Goal: Task Accomplishment & Management: Use online tool/utility

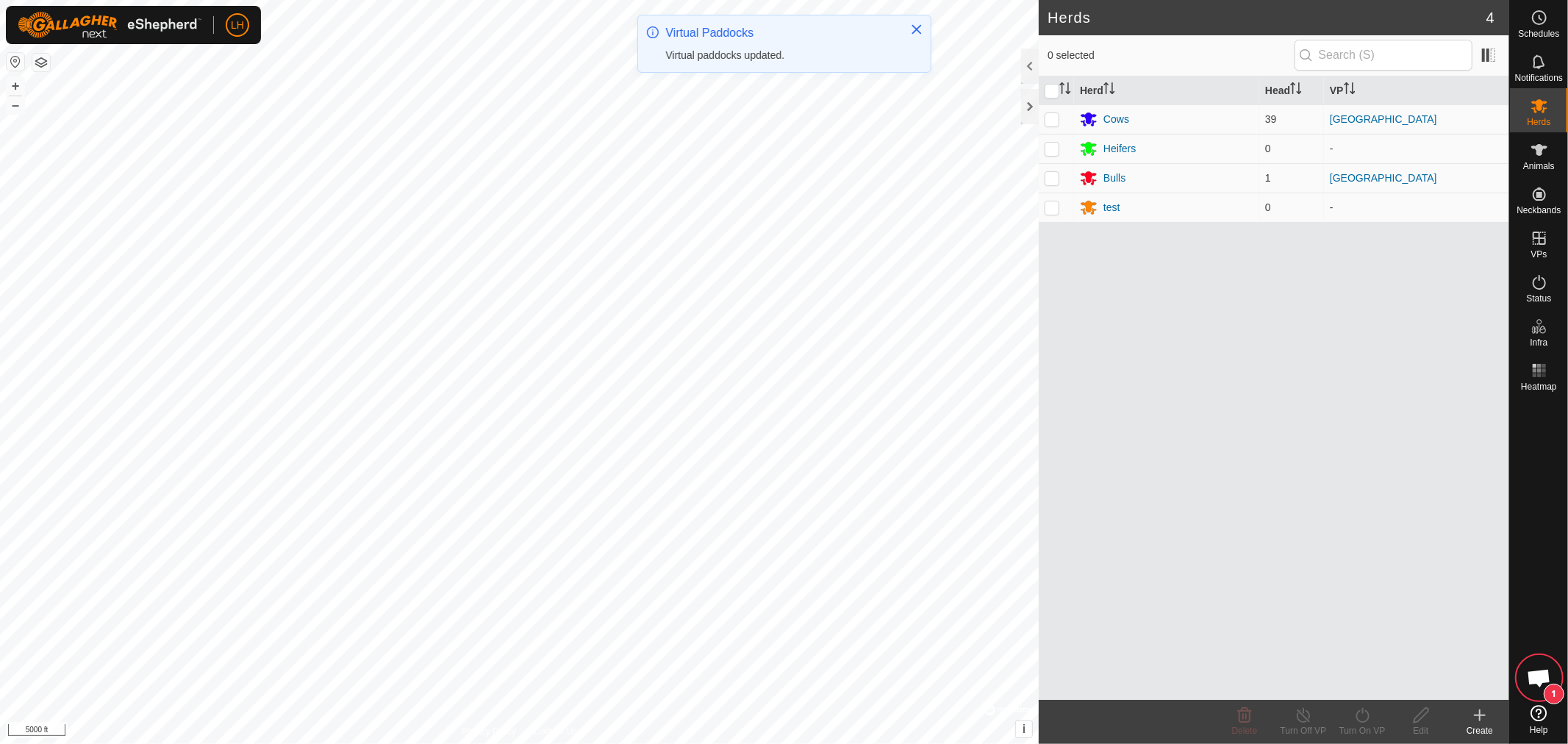
scroll to position [8169, 0]
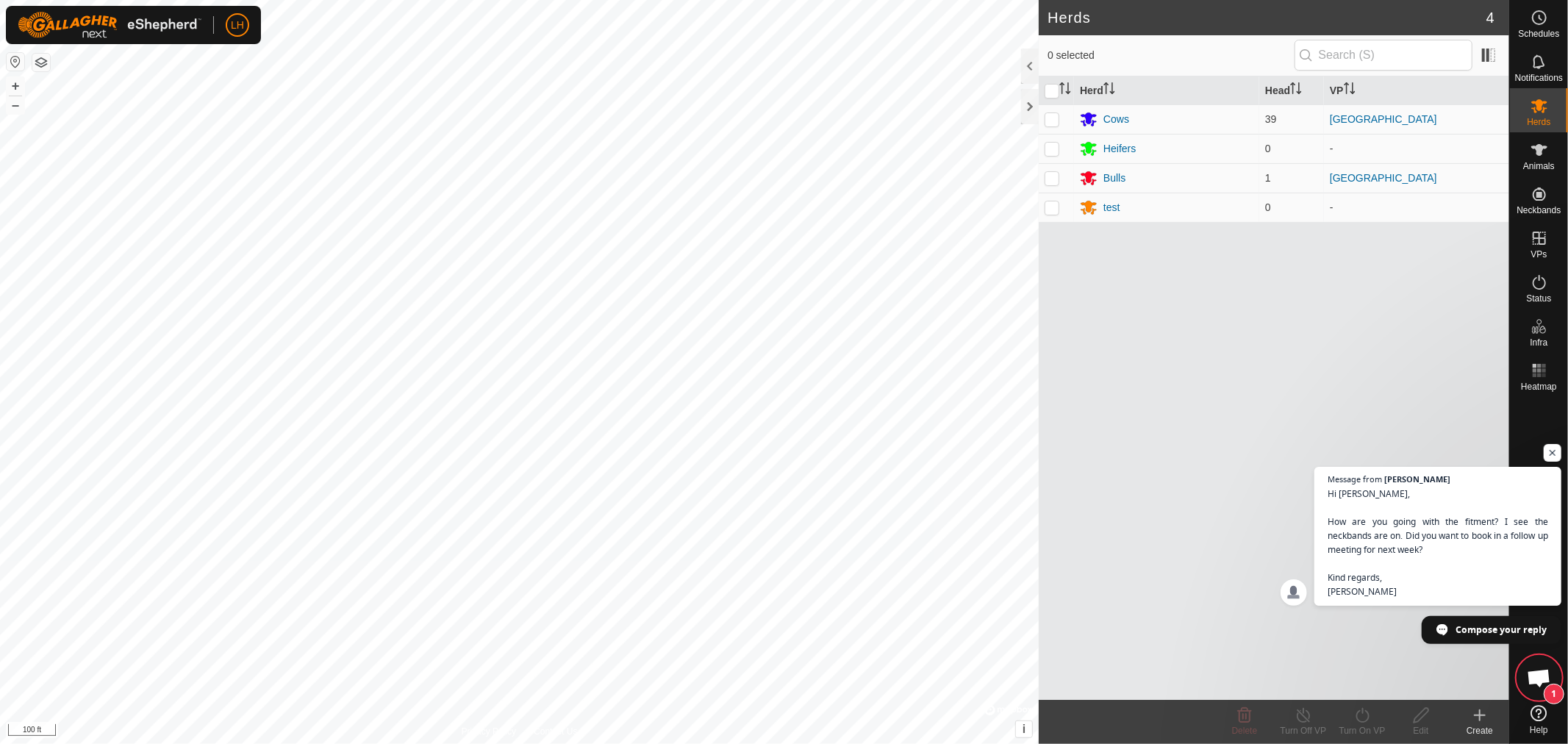
click at [1536, 675] on span "Open chat" at bounding box center [1539, 680] width 24 height 21
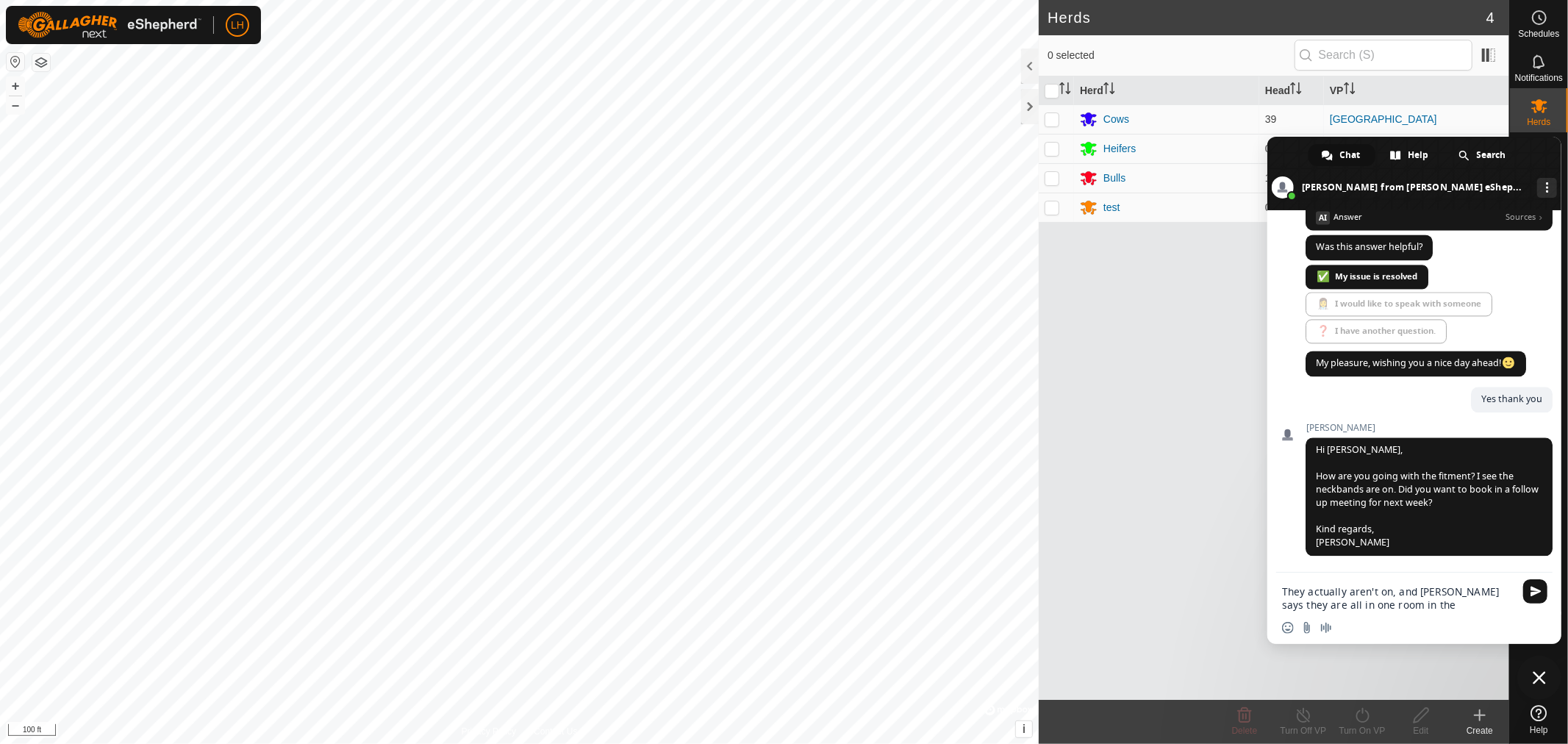
click at [1390, 587] on textarea "They actually aren't on, and [PERSON_NAME] says they are all in one room in the" at bounding box center [1397, 598] width 232 height 27
click at [1456, 603] on textarea "They actually aren't on except for one, and [PERSON_NAME] says they are all in …" at bounding box center [1397, 598] width 232 height 27
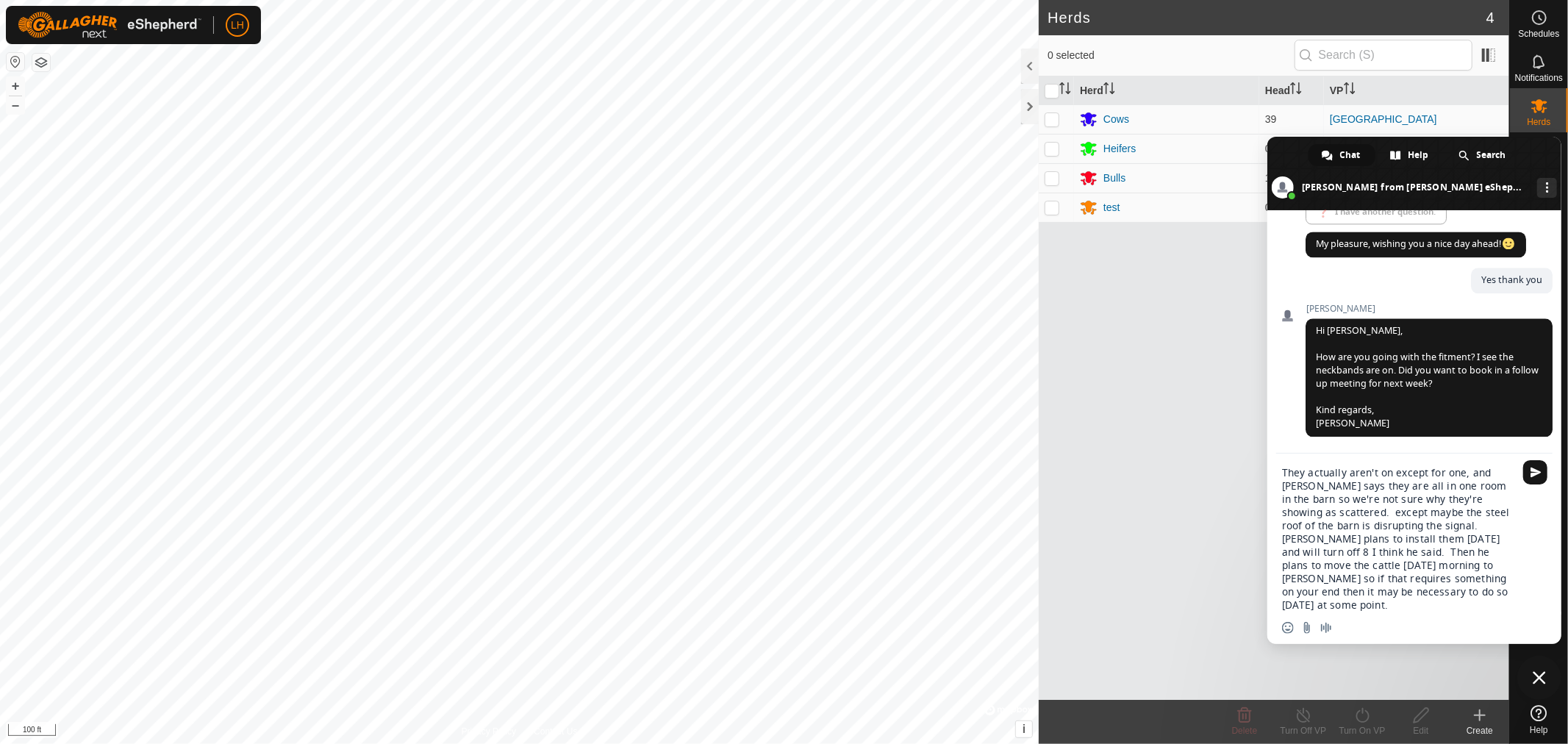
type textarea "They actually aren't on except for one, and [PERSON_NAME] says they are all in …"
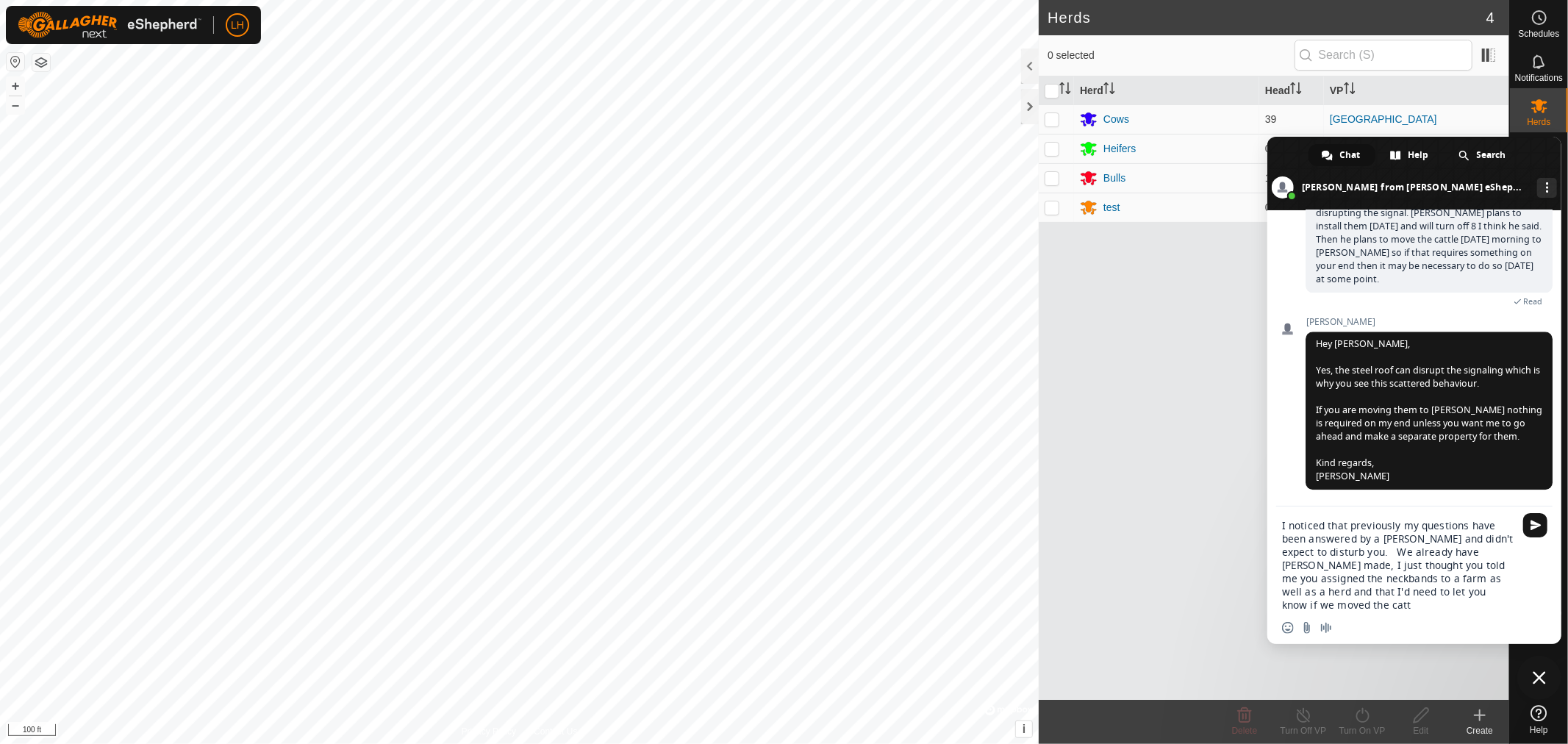
scroll to position [8621, 0]
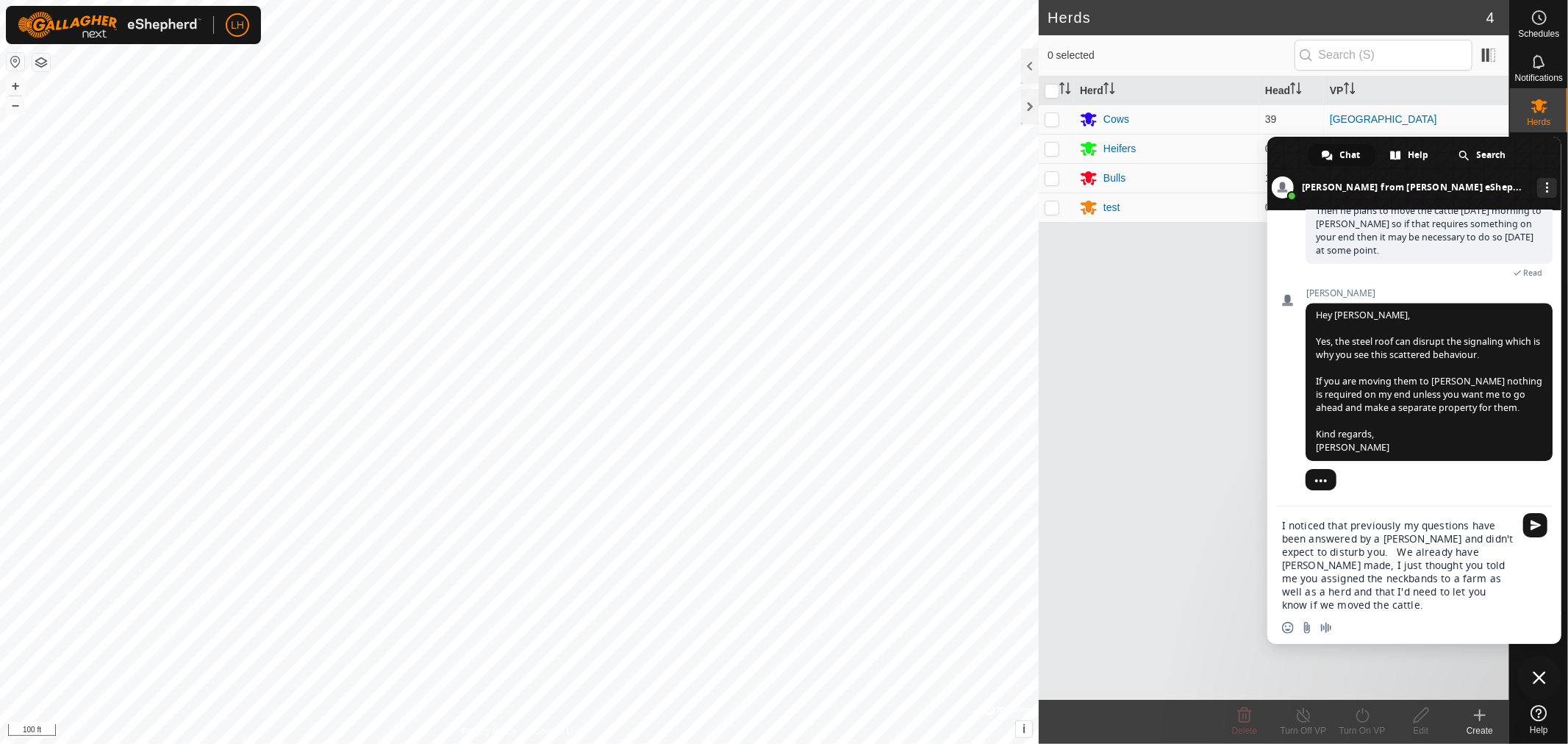
type textarea "I noticed that previously my questions have been answered by a [PERSON_NAME] an…"
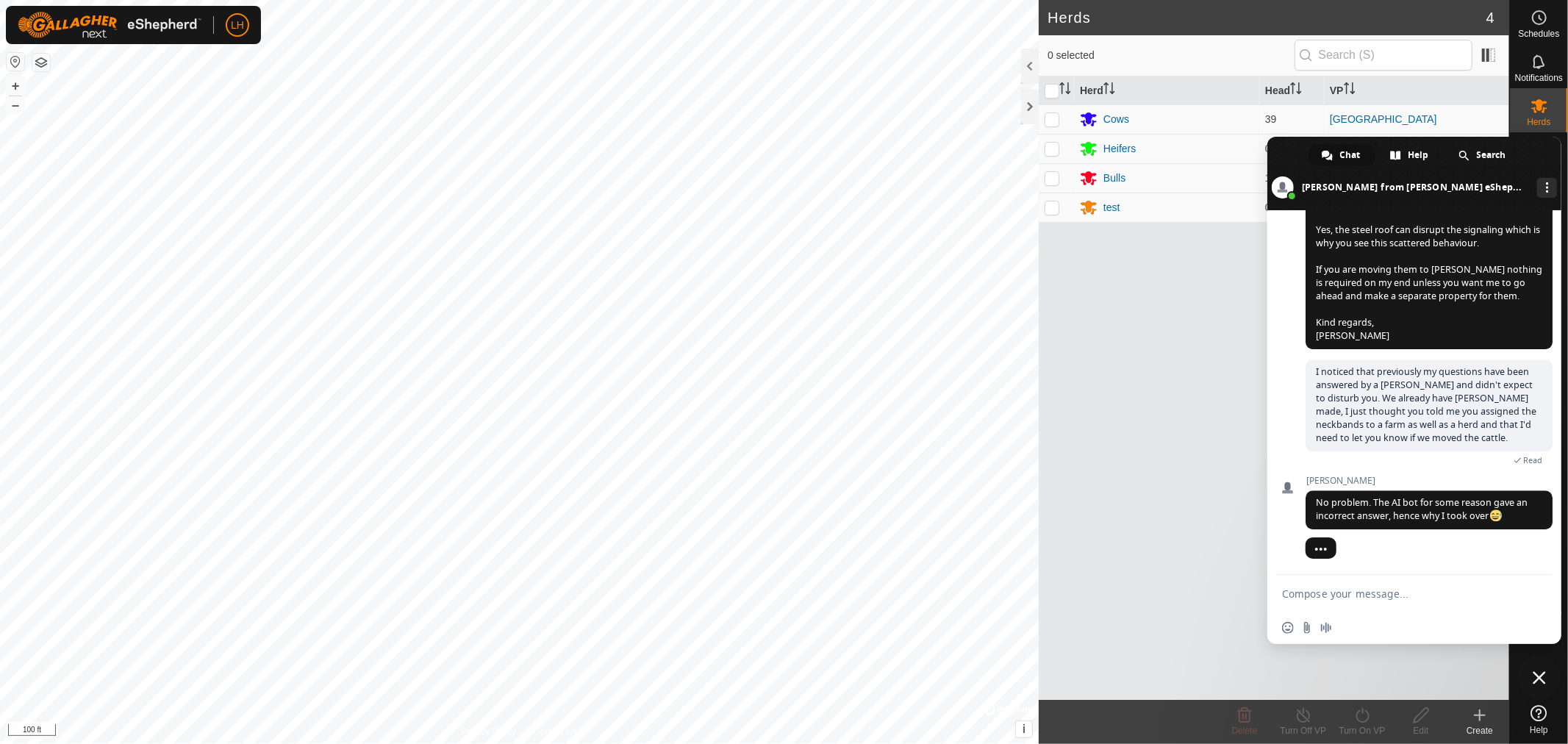
scroll to position [8725, 0]
click at [1348, 584] on form at bounding box center [1397, 595] width 232 height 39
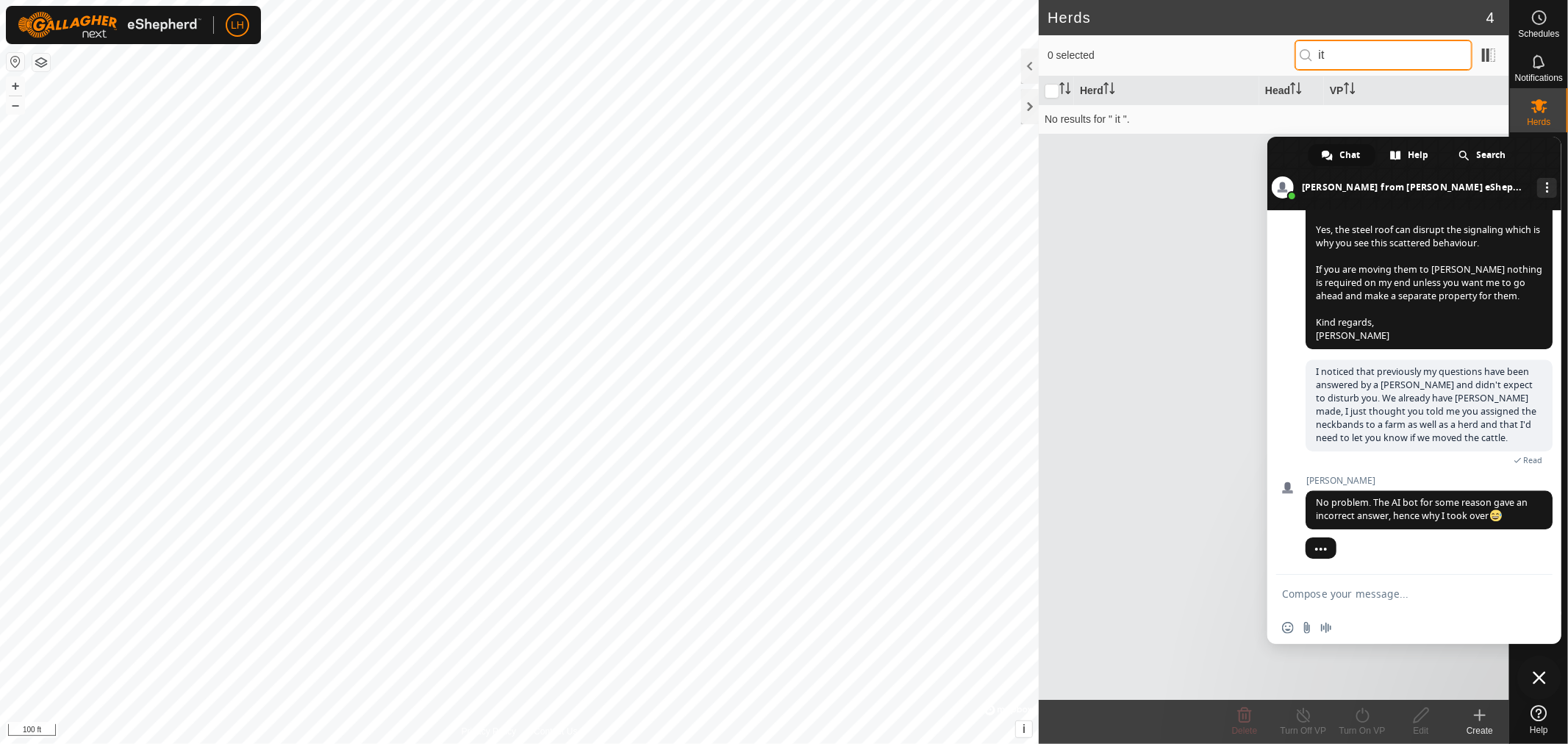
type input "it"
click at [1313, 598] on textarea "Compose your message..." at bounding box center [1397, 594] width 232 height 13
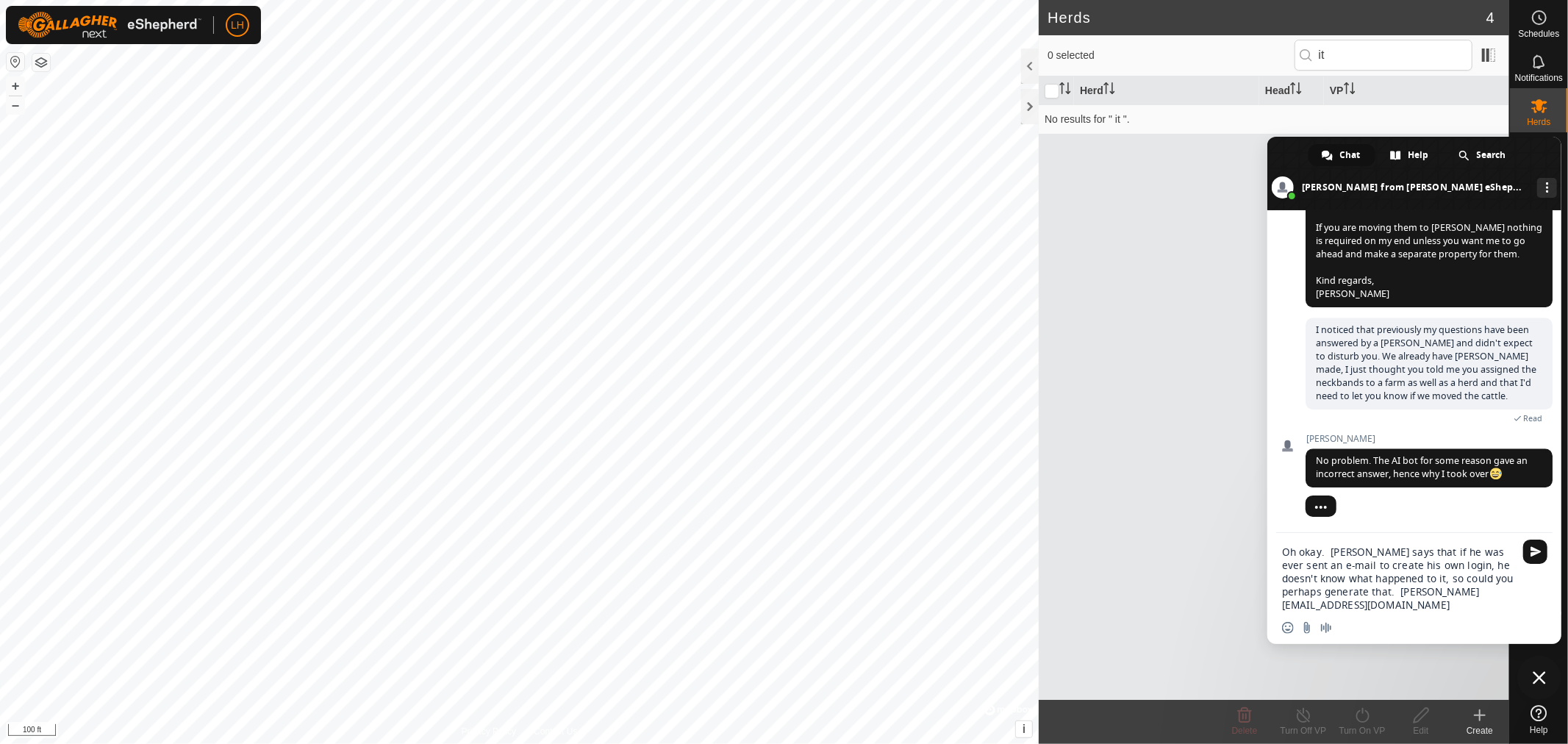
type textarea "Oh okay. [PERSON_NAME] says that if he was ever sent an e-mail to create his ow…"
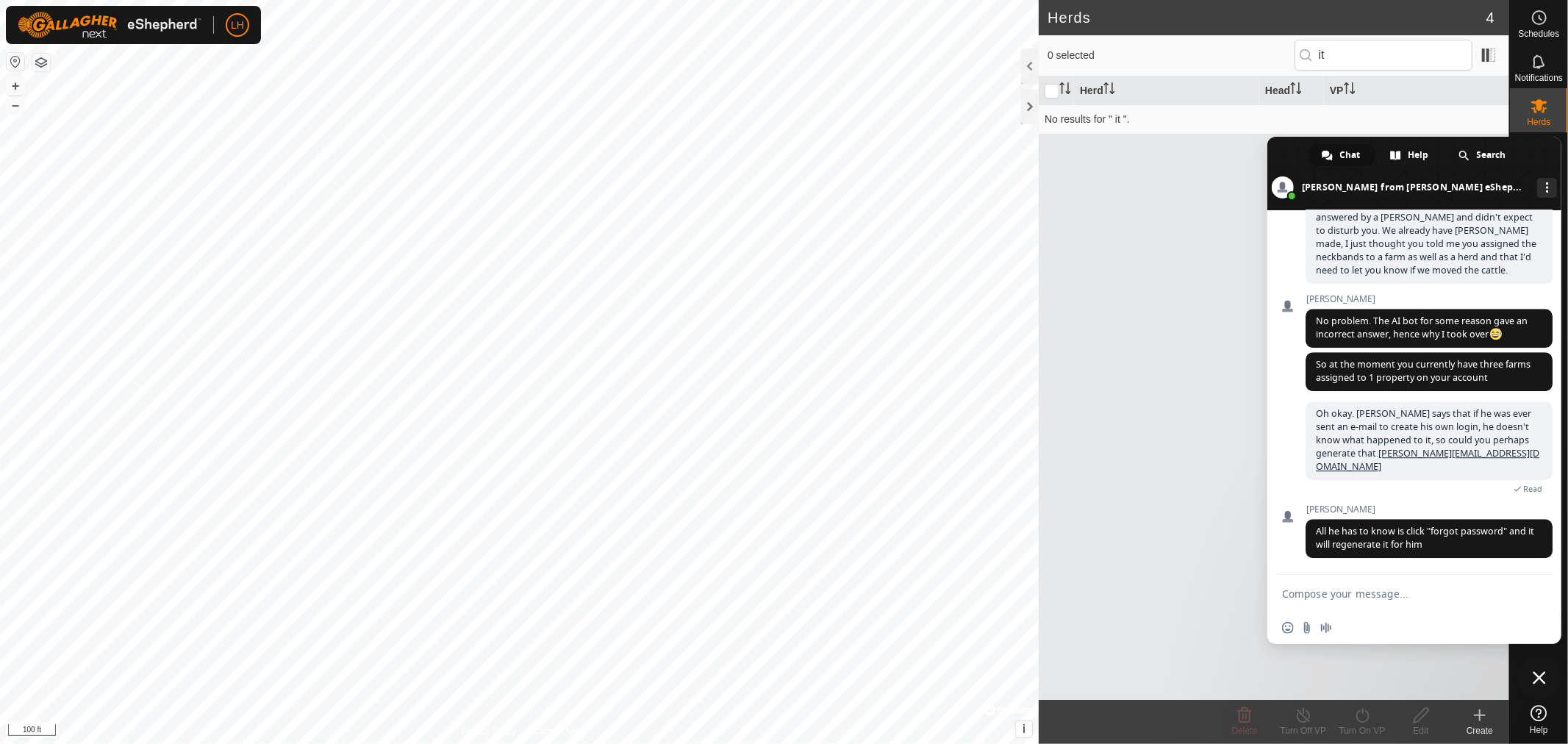
scroll to position [8865, 0]
type textarea "c"
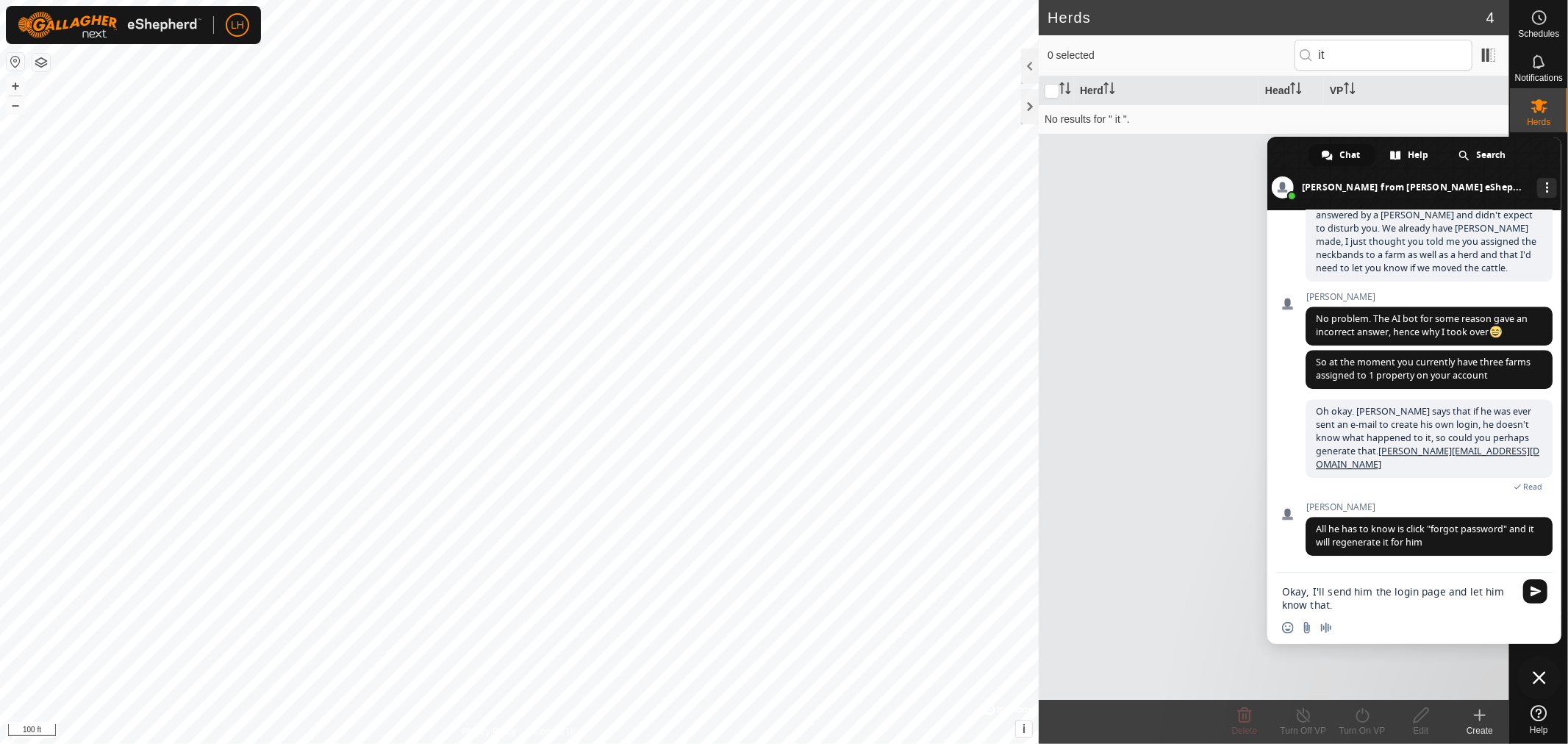
click at [1391, 596] on textarea "Okay, I'll send him the login page and let him know that." at bounding box center [1397, 598] width 232 height 27
type textarea "Okay, I'll send him web address for the login page and let him know that."
click at [1435, 608] on textarea "Okay, I'll send him web address for the login page and let him know that." at bounding box center [1397, 598] width 232 height 27
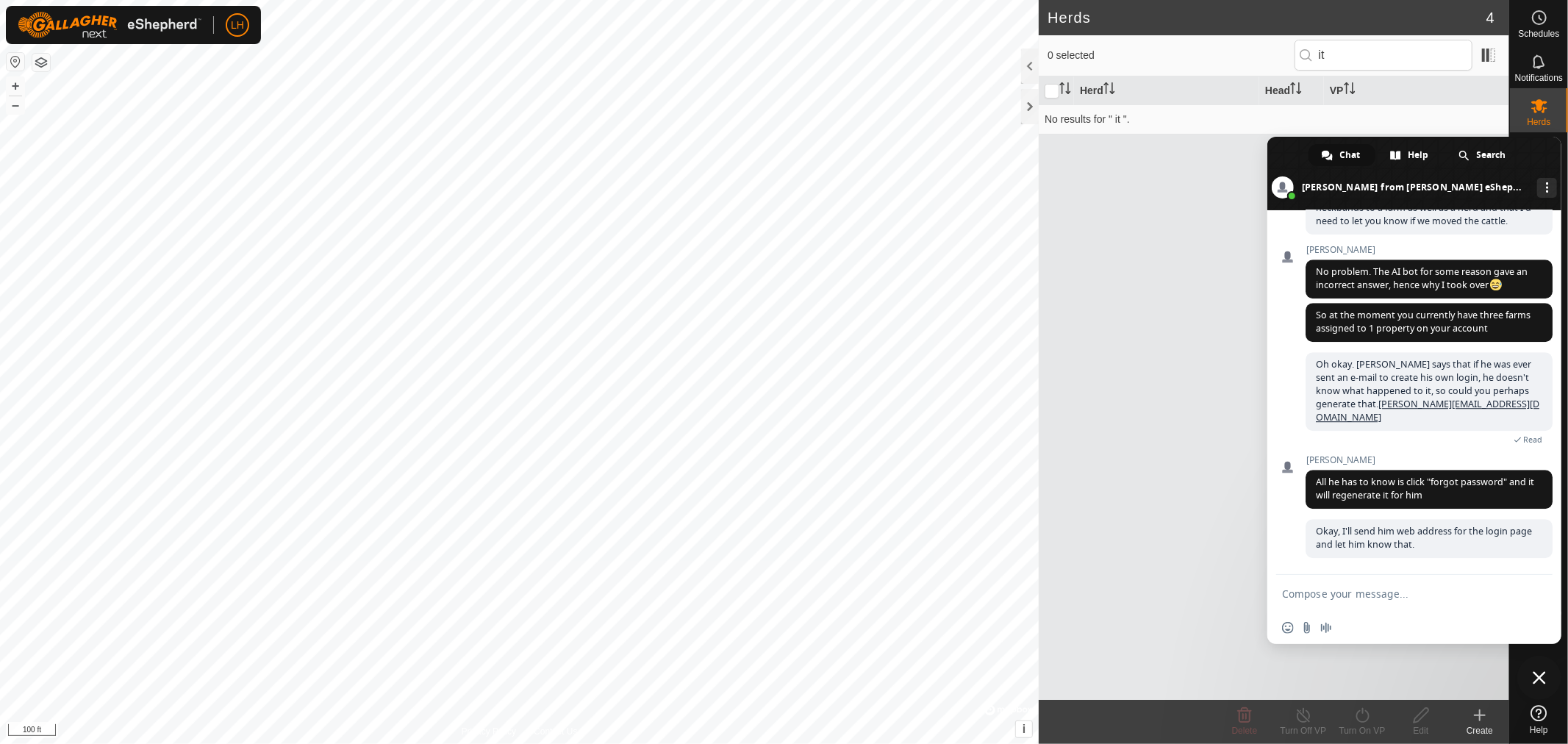
scroll to position [8937, 0]
type textarea "Thanks again."
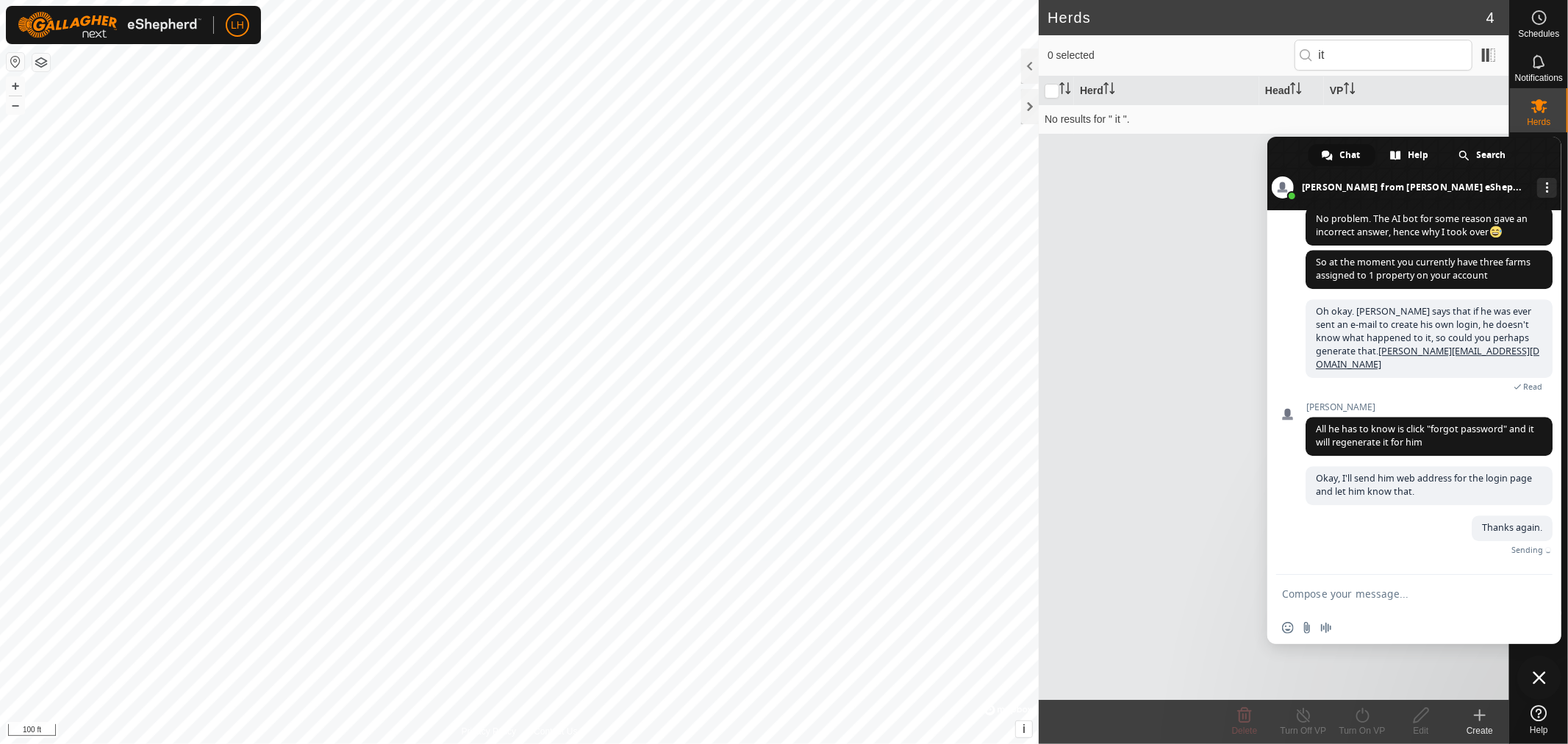
scroll to position [8967, 0]
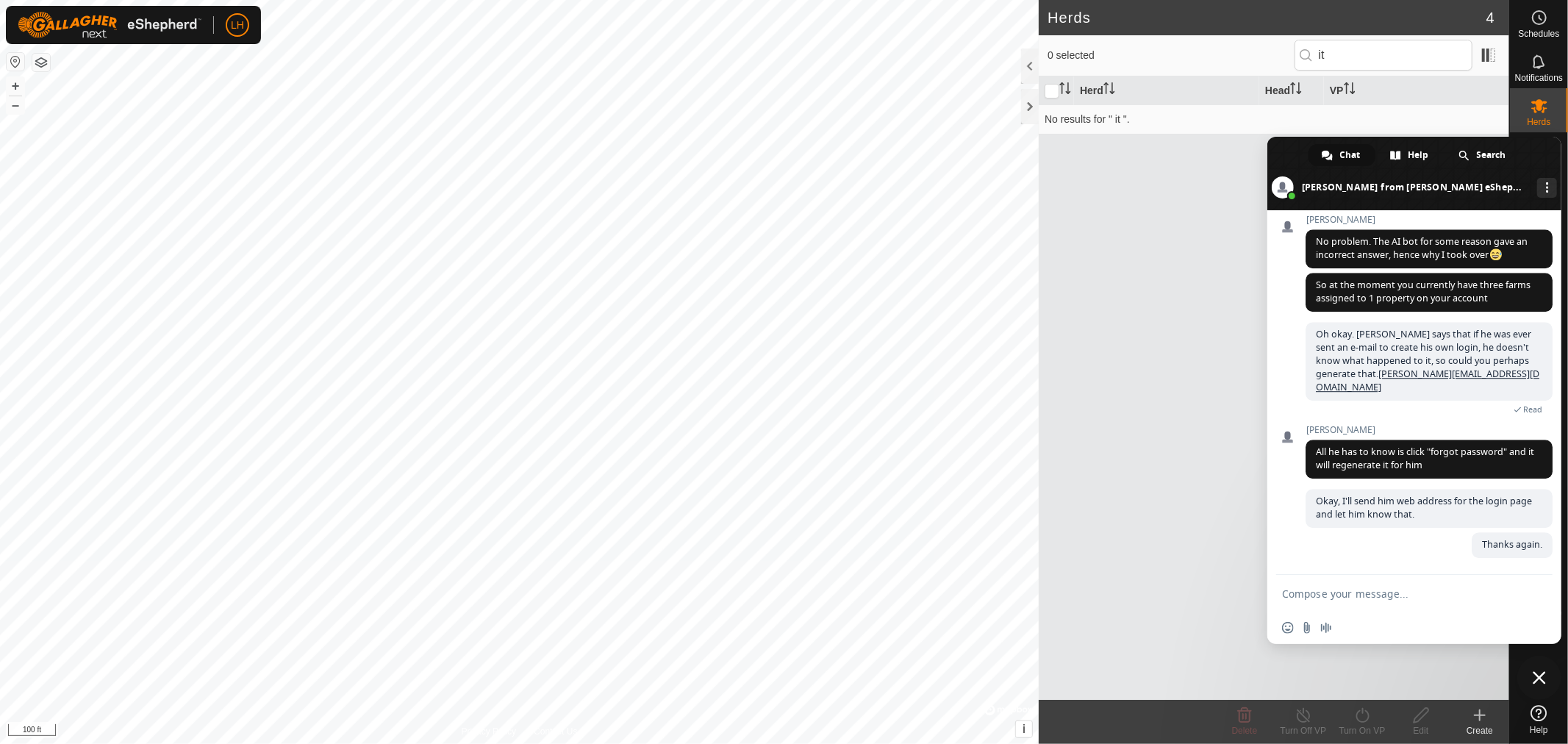
click at [1543, 681] on span "Close chat" at bounding box center [1539, 677] width 13 height 13
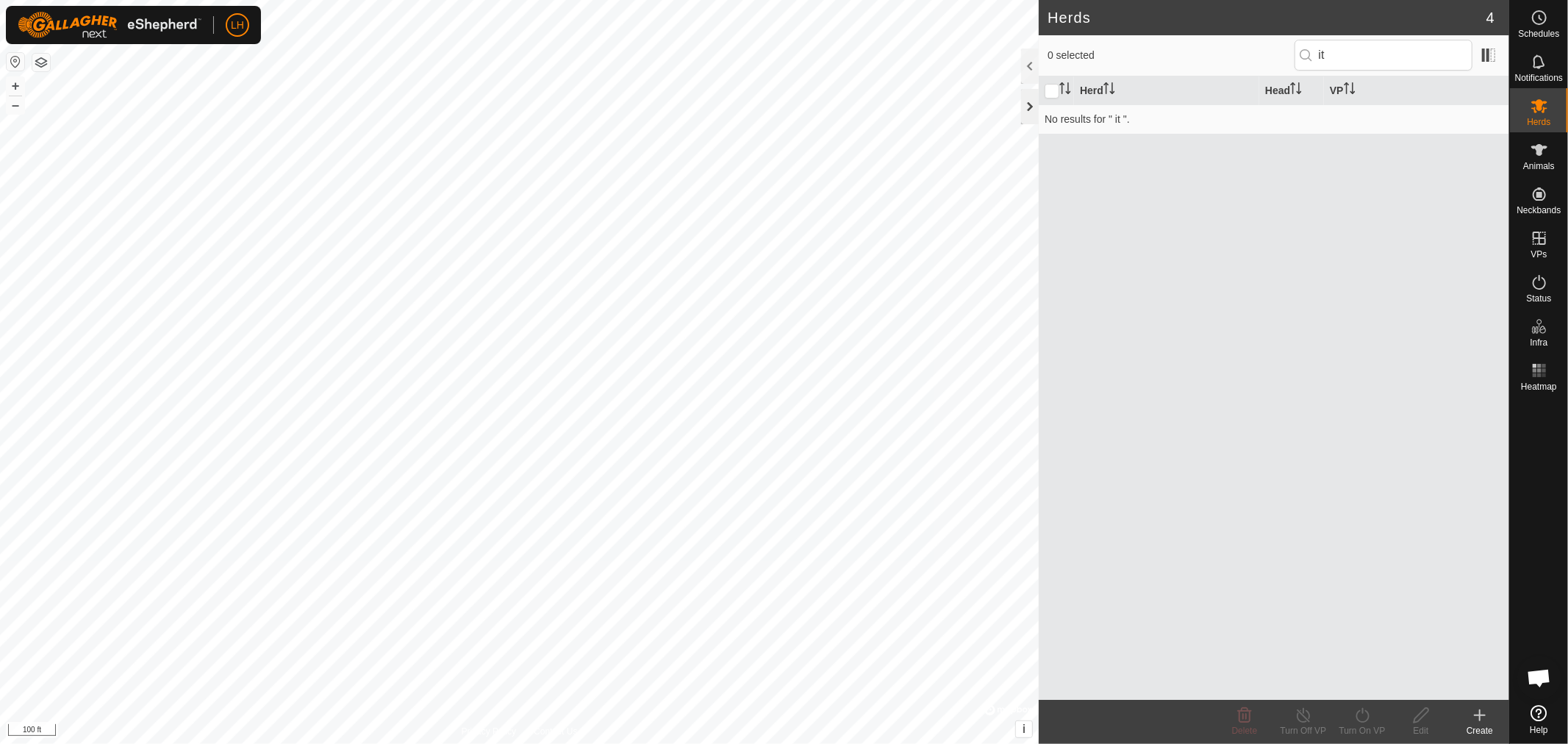
click at [1024, 106] on div at bounding box center [1029, 106] width 18 height 35
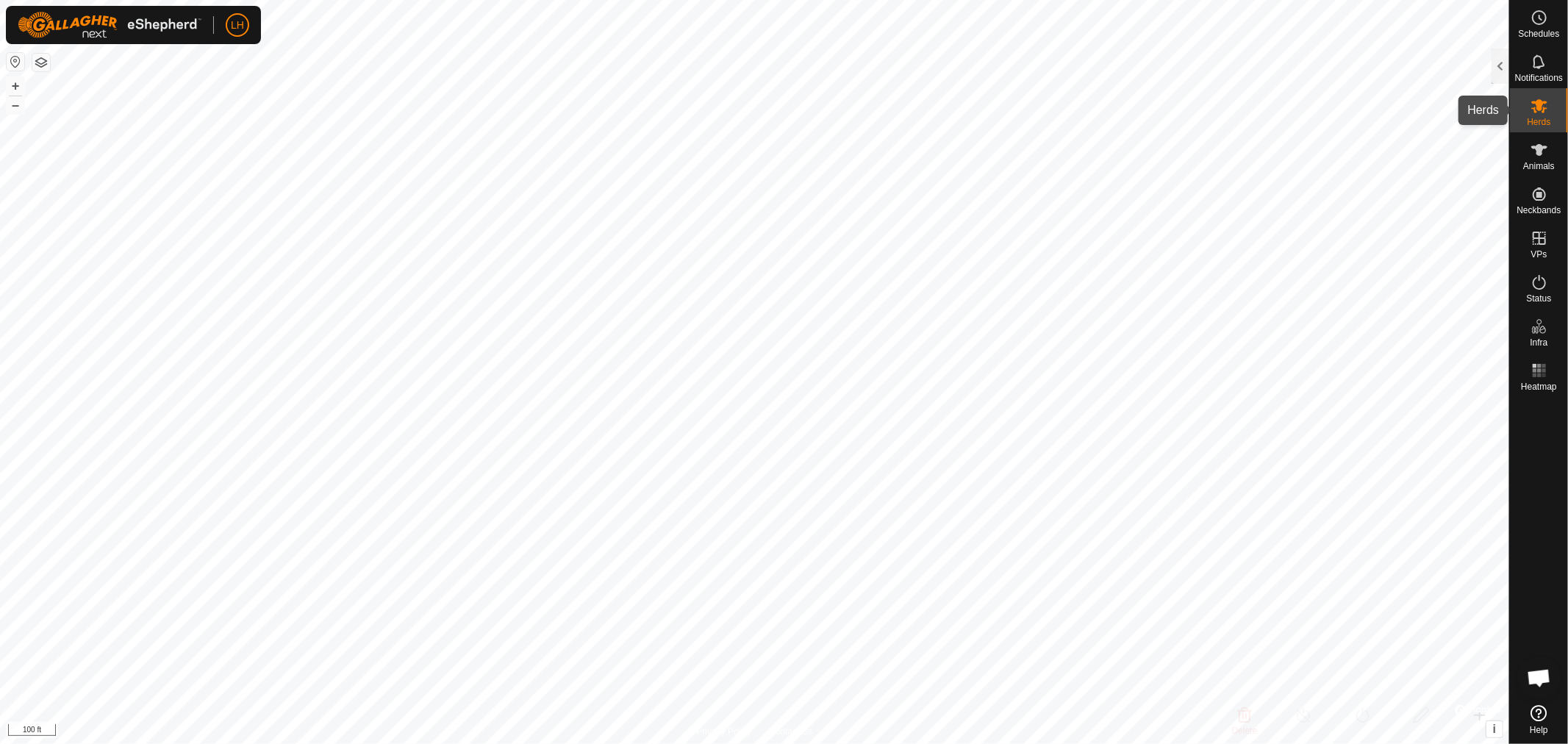
click at [1543, 115] on es-mob-svg-icon at bounding box center [1539, 106] width 27 height 23
click at [1511, 72] on div "Notifications" at bounding box center [1539, 65] width 58 height 44
click at [1526, 112] on es-mob-svg-icon at bounding box center [1539, 106] width 27 height 23
click at [1496, 63] on div at bounding box center [1500, 66] width 18 height 35
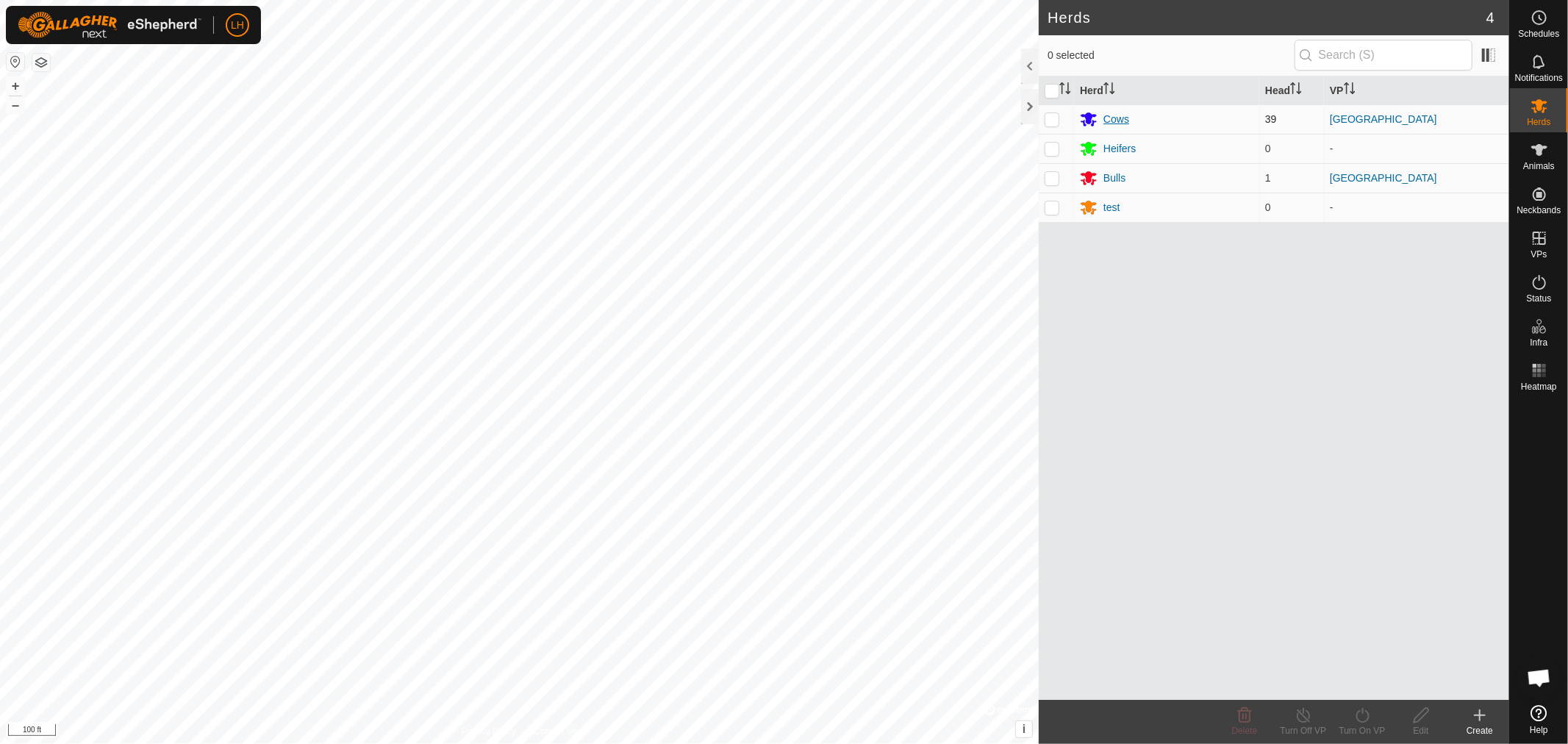
click at [1105, 119] on div "Cows" at bounding box center [1116, 119] width 26 height 15
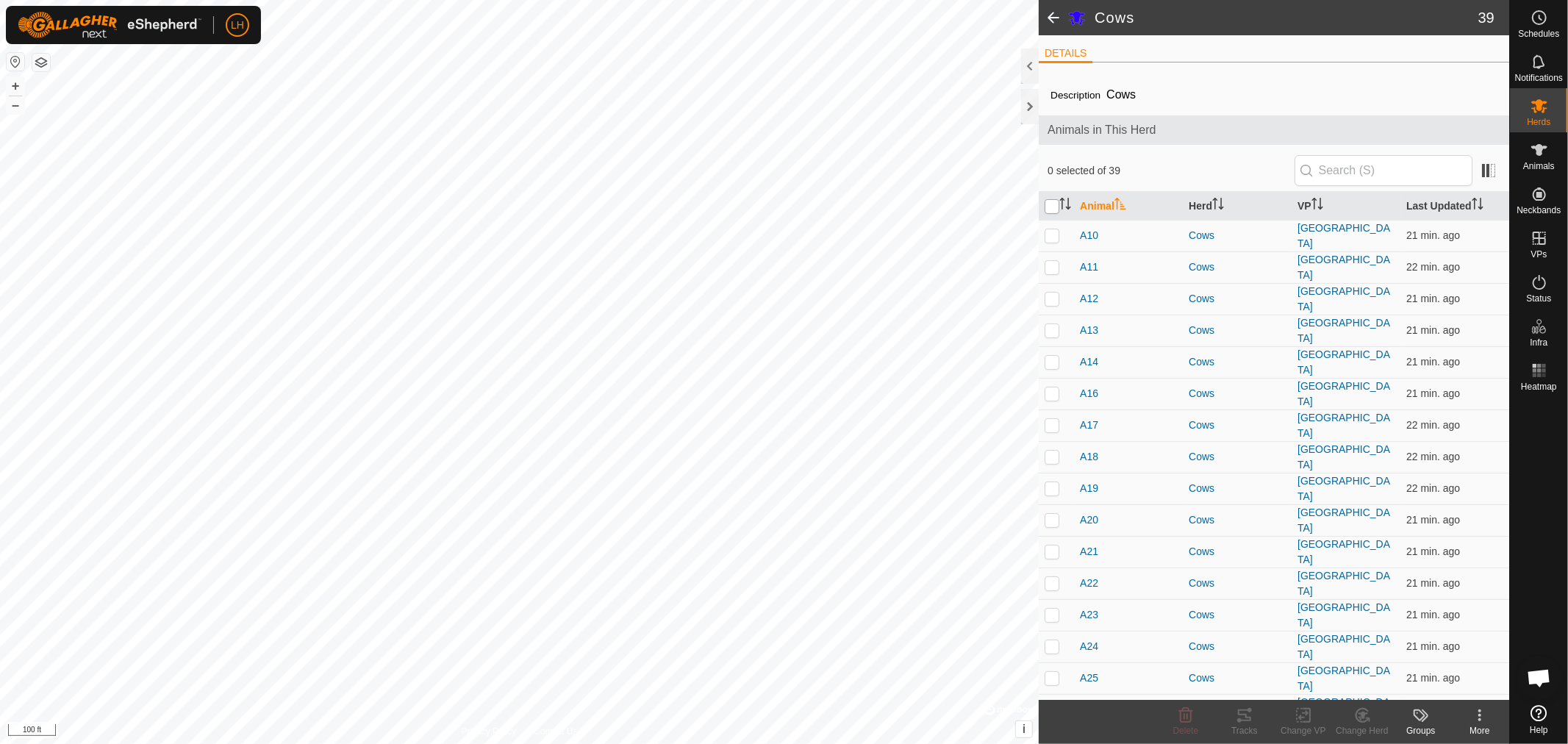
click at [1051, 203] on input "checkbox" at bounding box center [1052, 206] width 15 height 15
checkbox input "true"
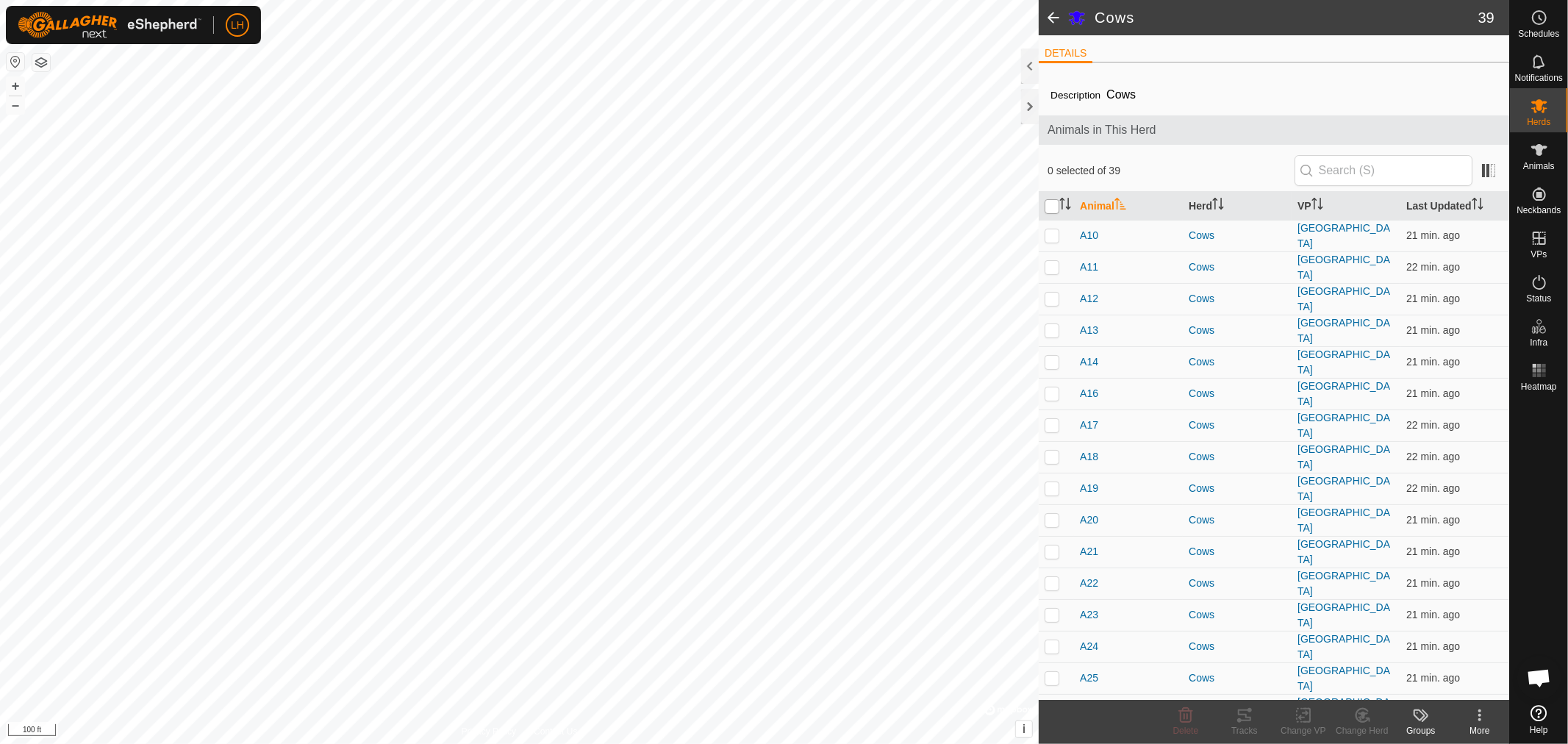
checkbox input "true"
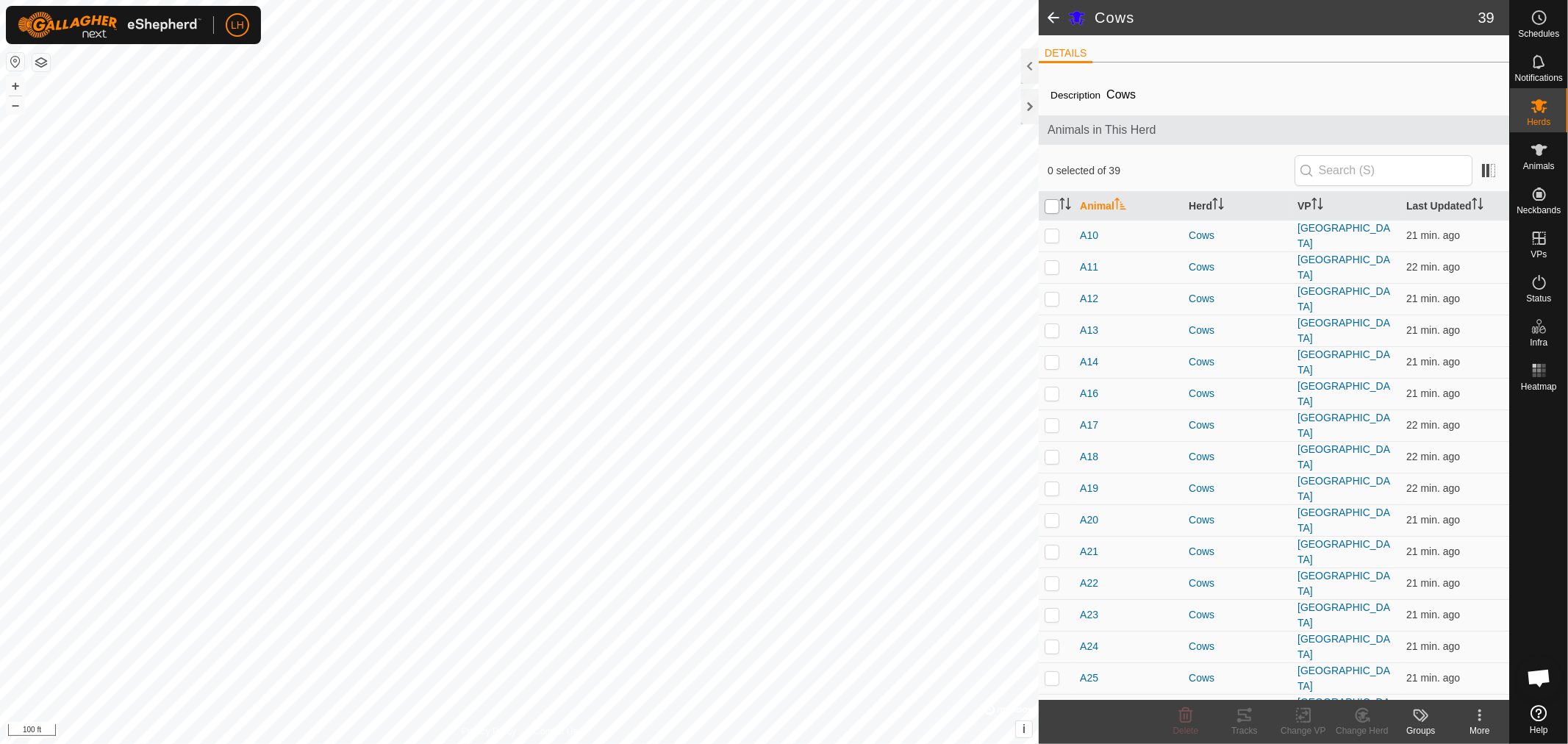
checkbox input "true"
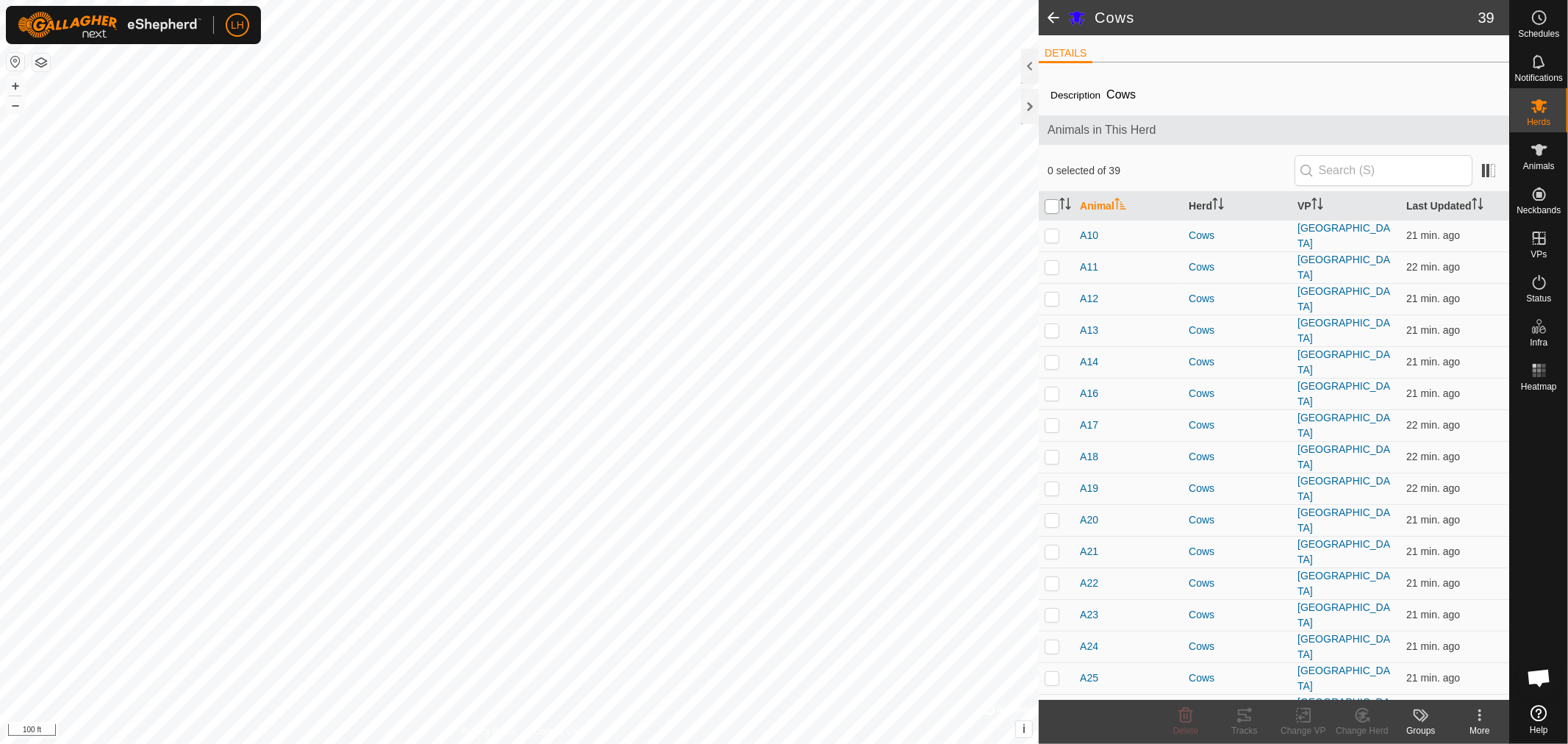
checkbox input "true"
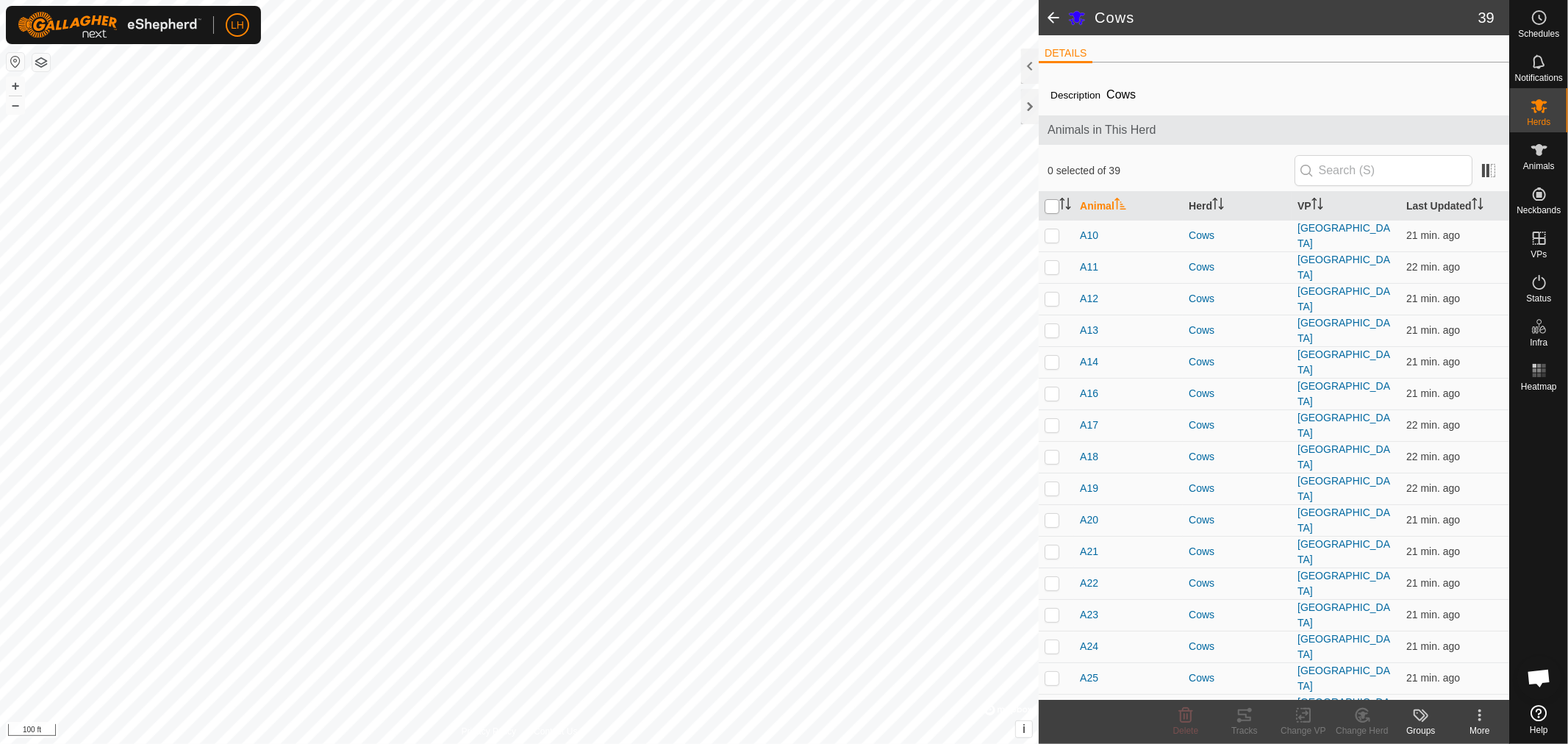
checkbox input "true"
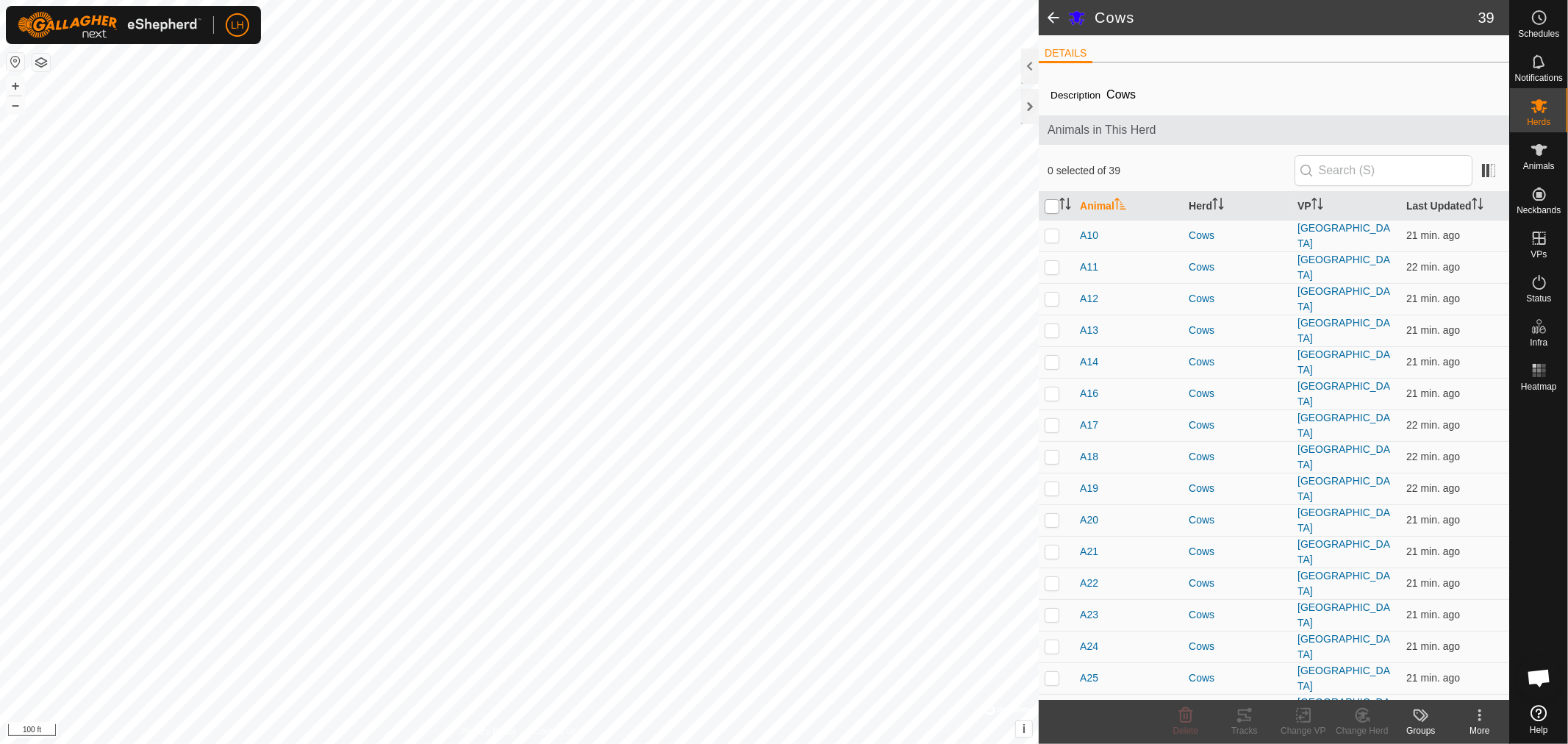
checkbox input "true"
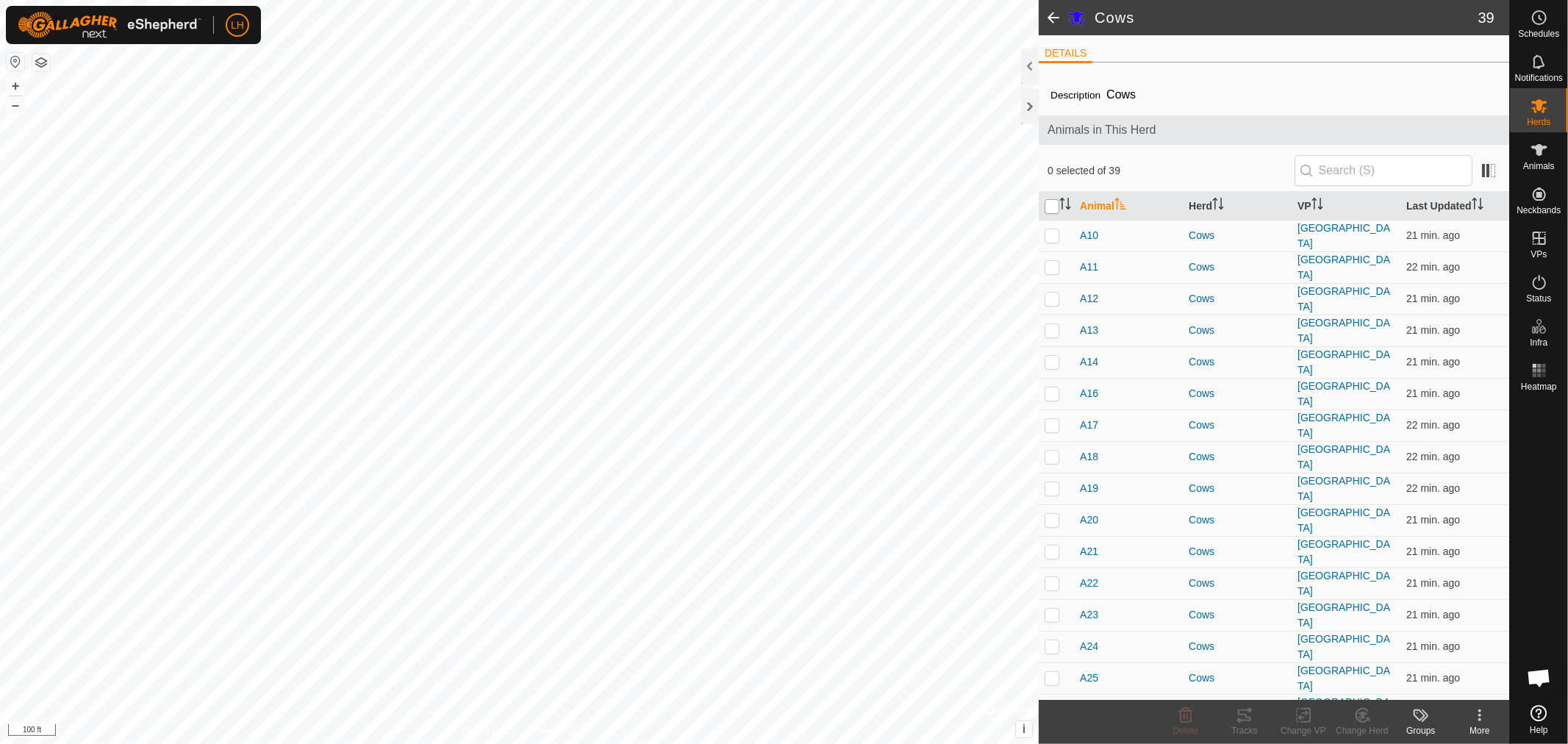
checkbox input "true"
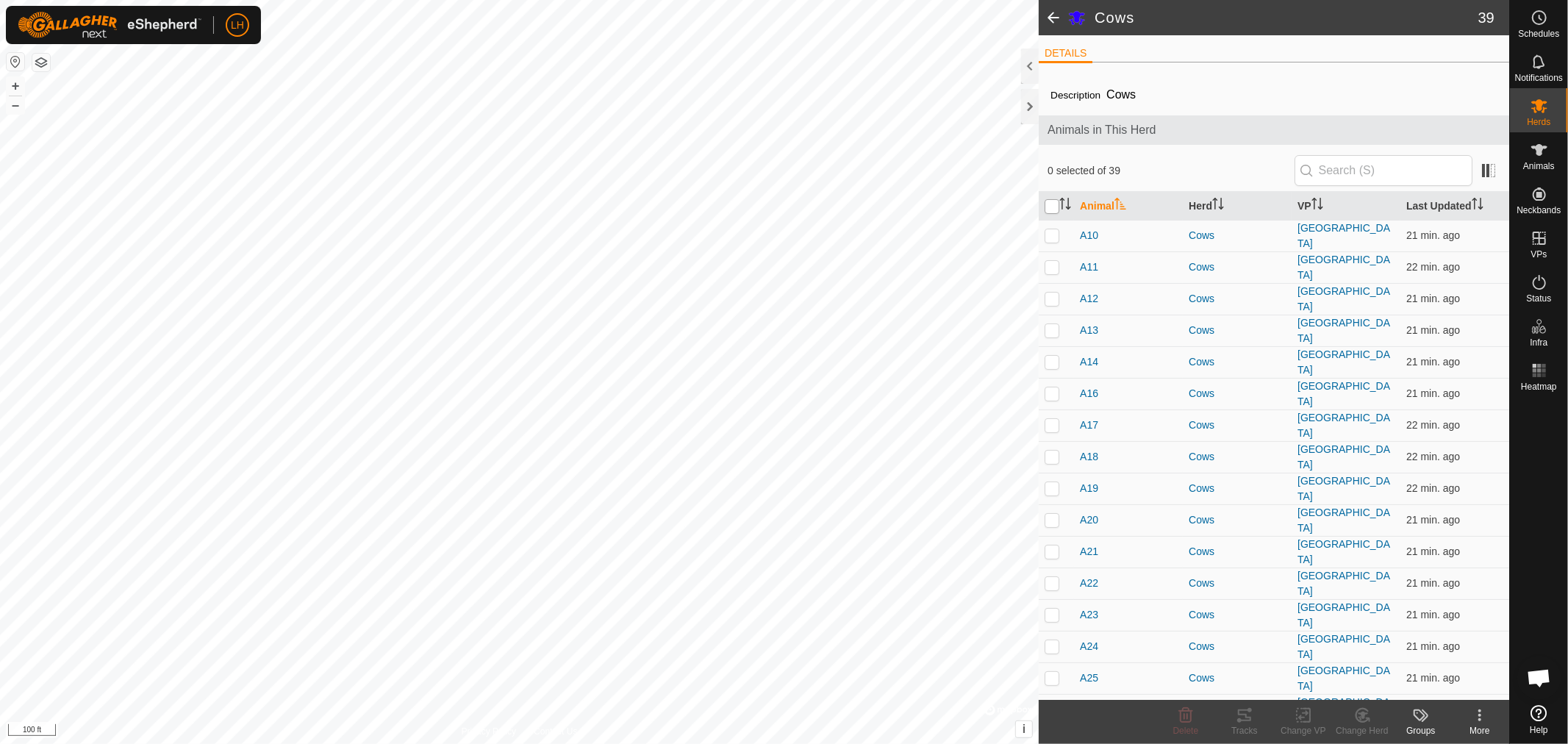
checkbox input "true"
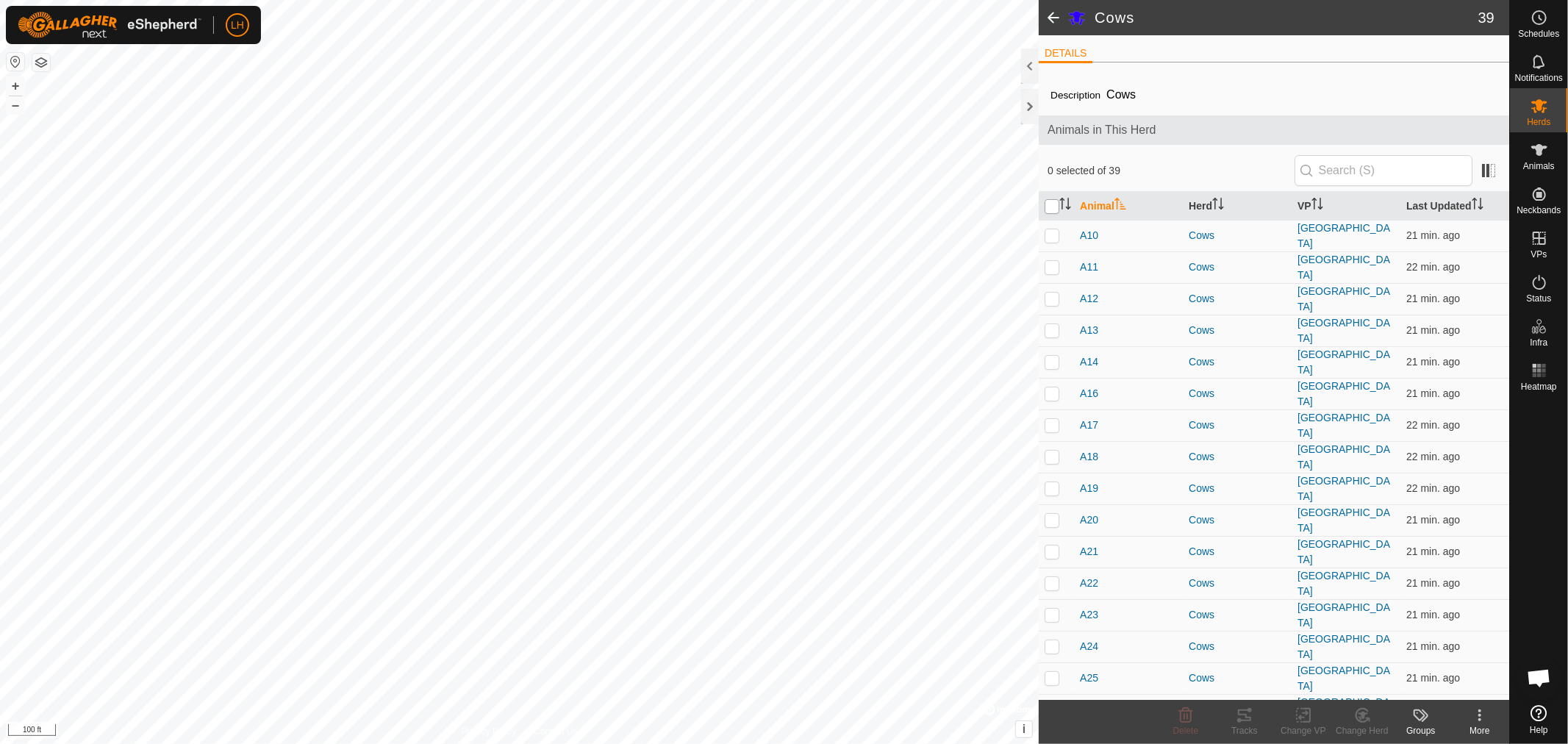
checkbox input "true"
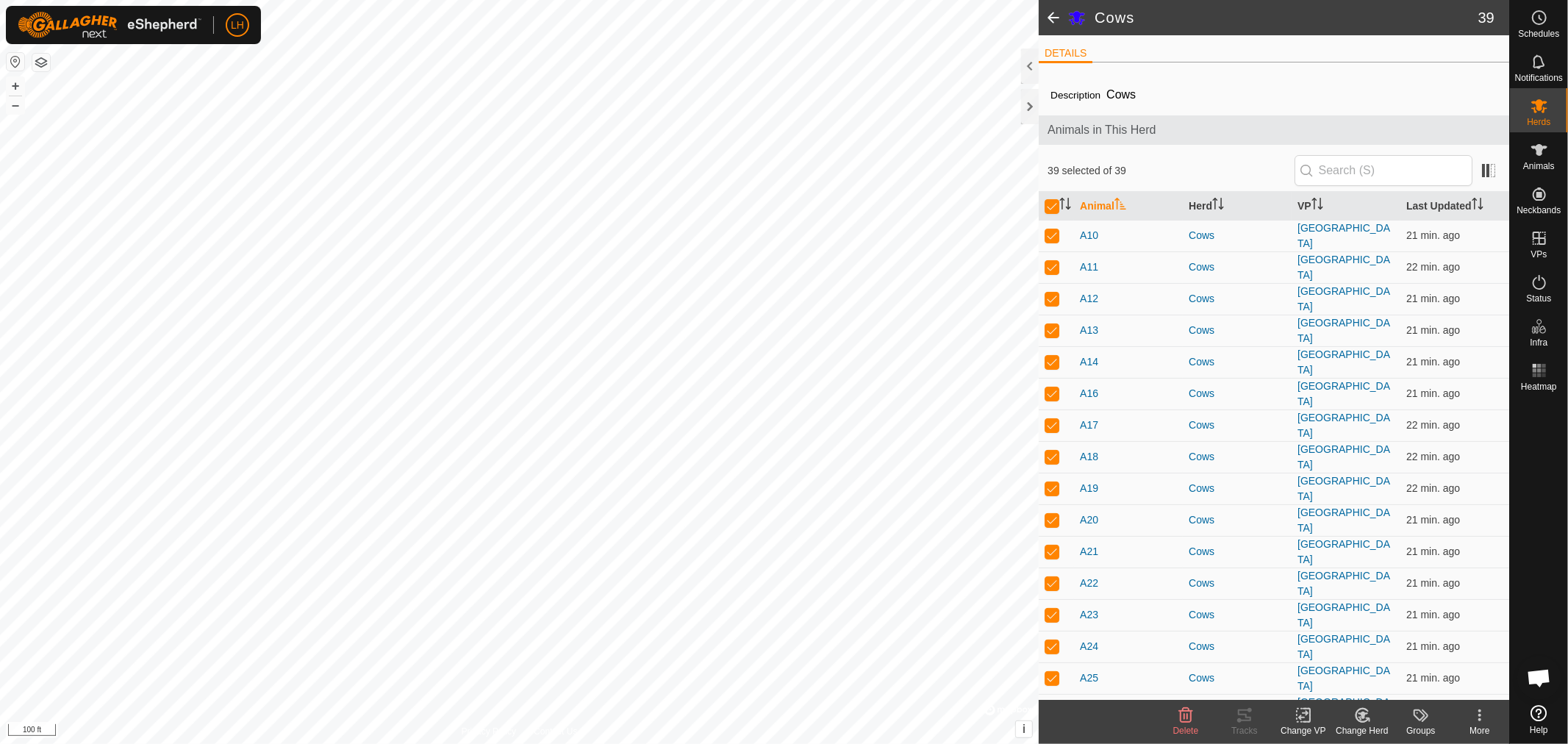
click at [1300, 716] on icon at bounding box center [1303, 716] width 10 height 9
click at [1317, 655] on link "Choose VP..." at bounding box center [1348, 652] width 146 height 29
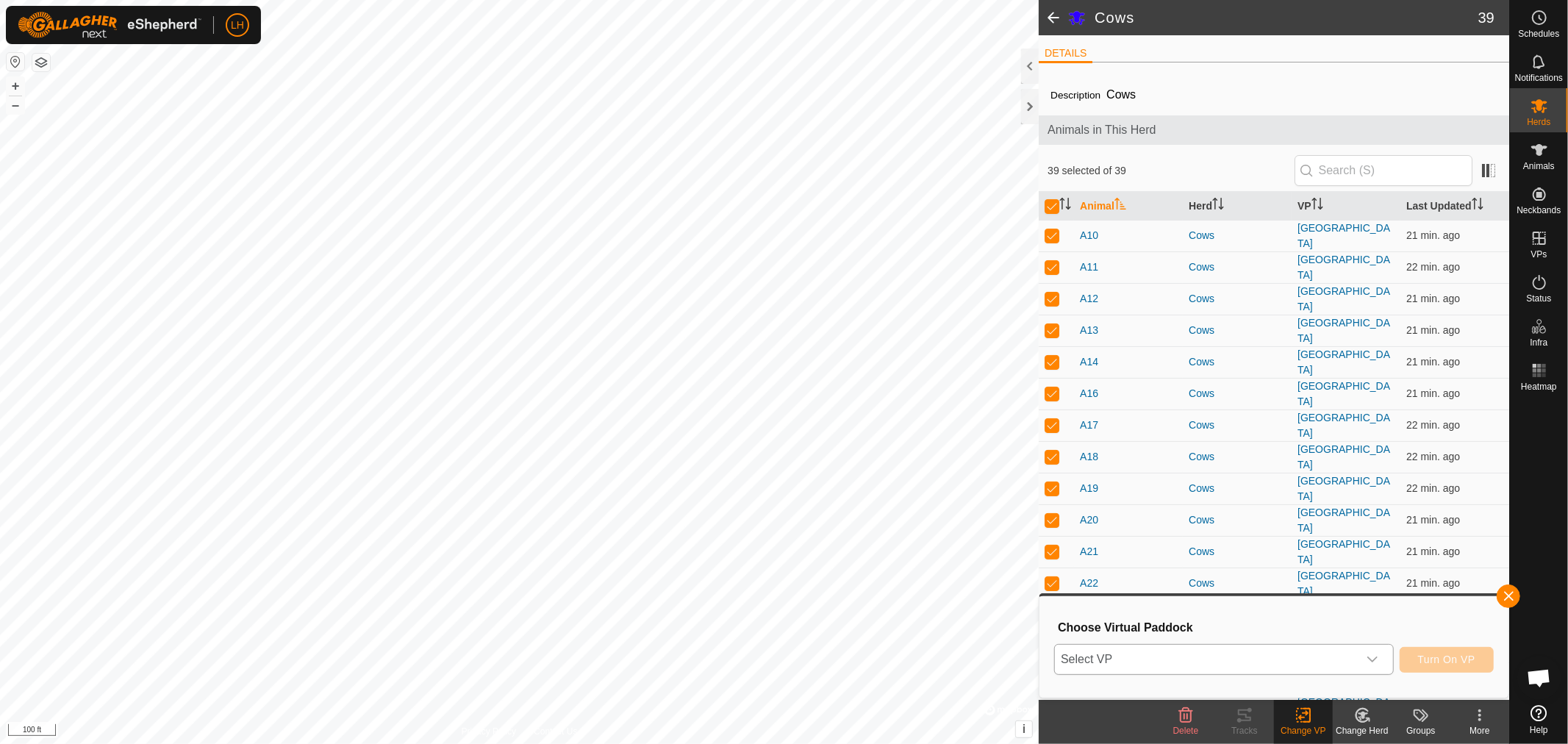
click at [1374, 660] on icon "dropdown trigger" at bounding box center [1372, 660] width 12 height 12
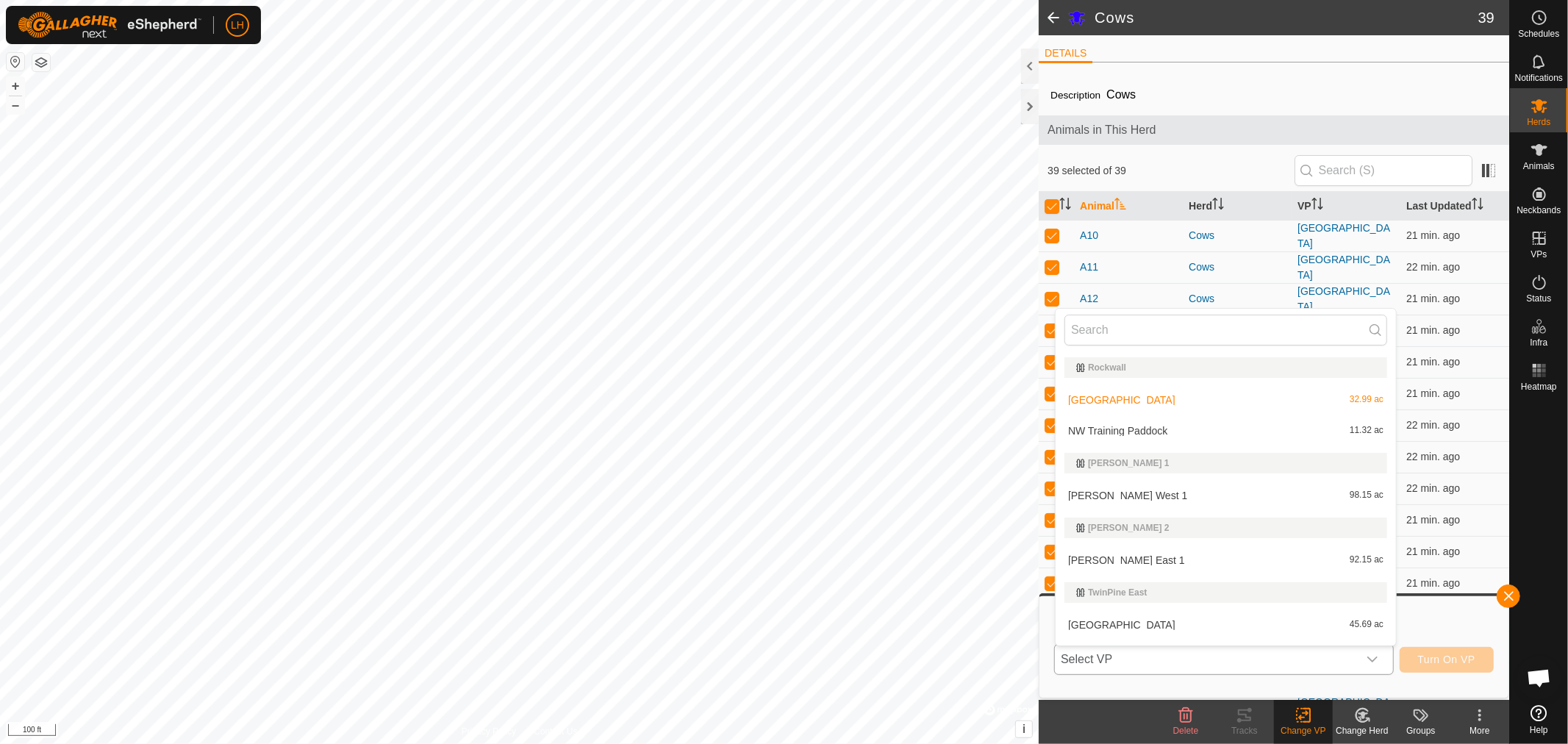
click at [1135, 428] on li "NW Training Paddock 11.32 ac" at bounding box center [1225, 431] width 341 height 29
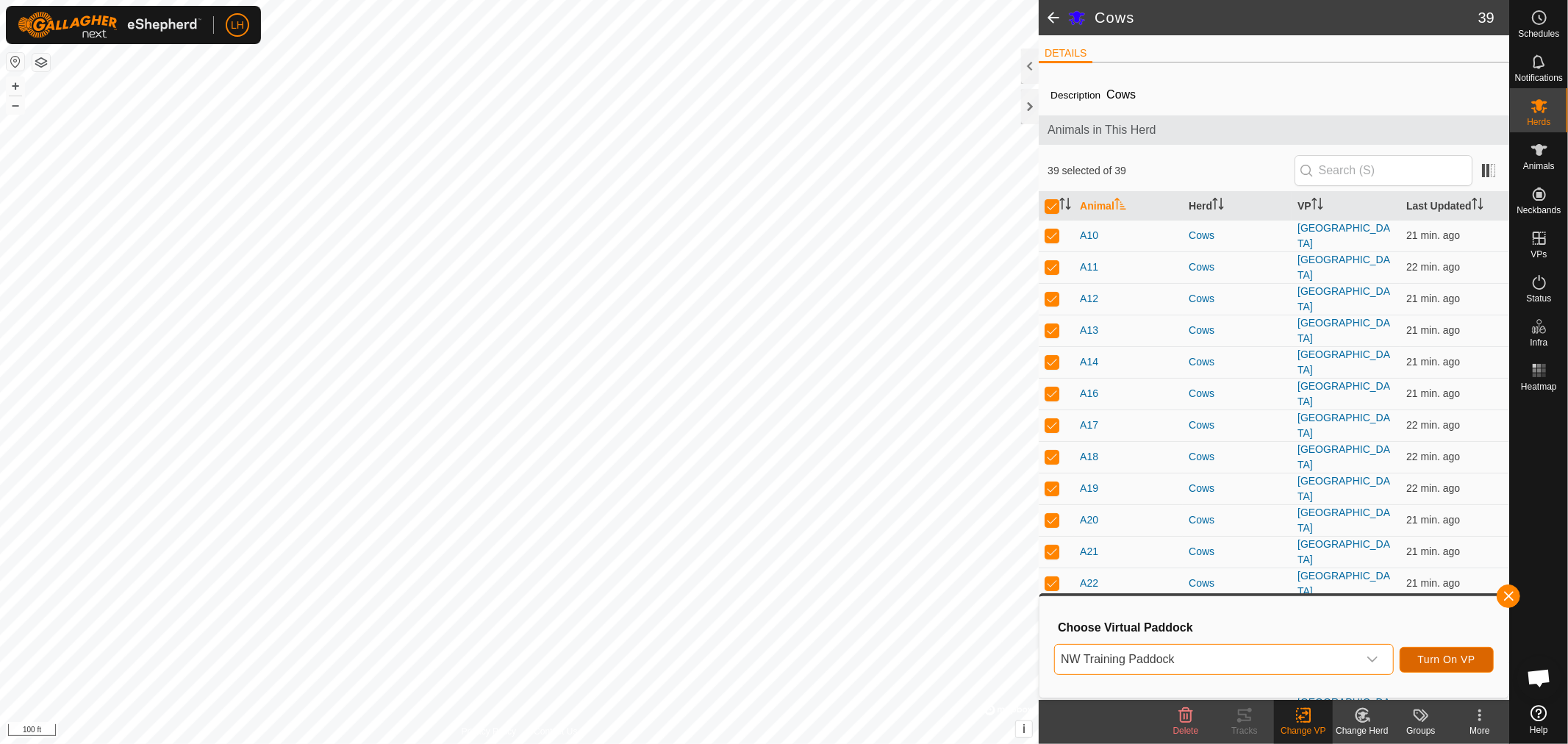
click at [1448, 660] on span "Turn On VP" at bounding box center [1446, 660] width 57 height 12
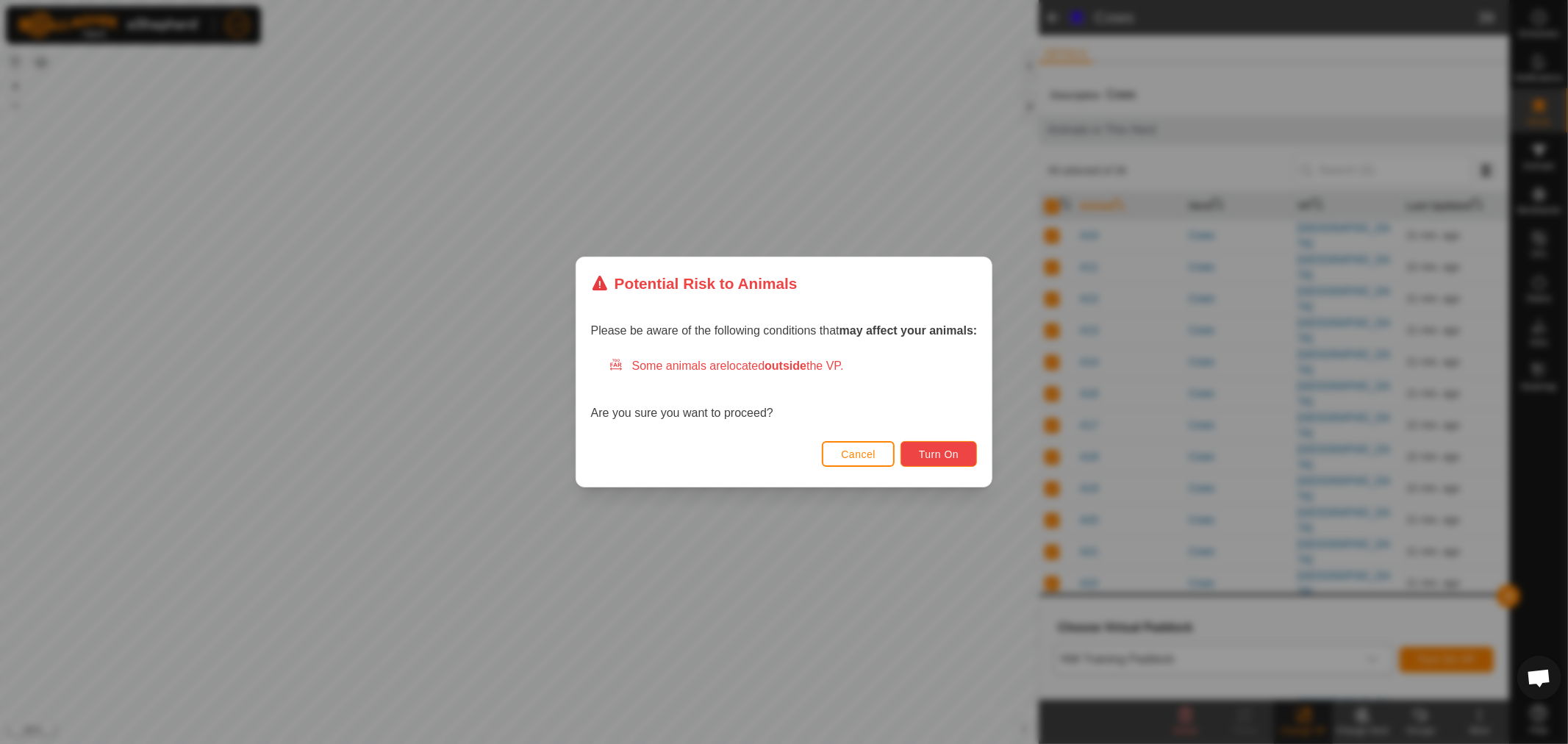
click at [936, 451] on span "Turn On" at bounding box center [938, 455] width 39 height 12
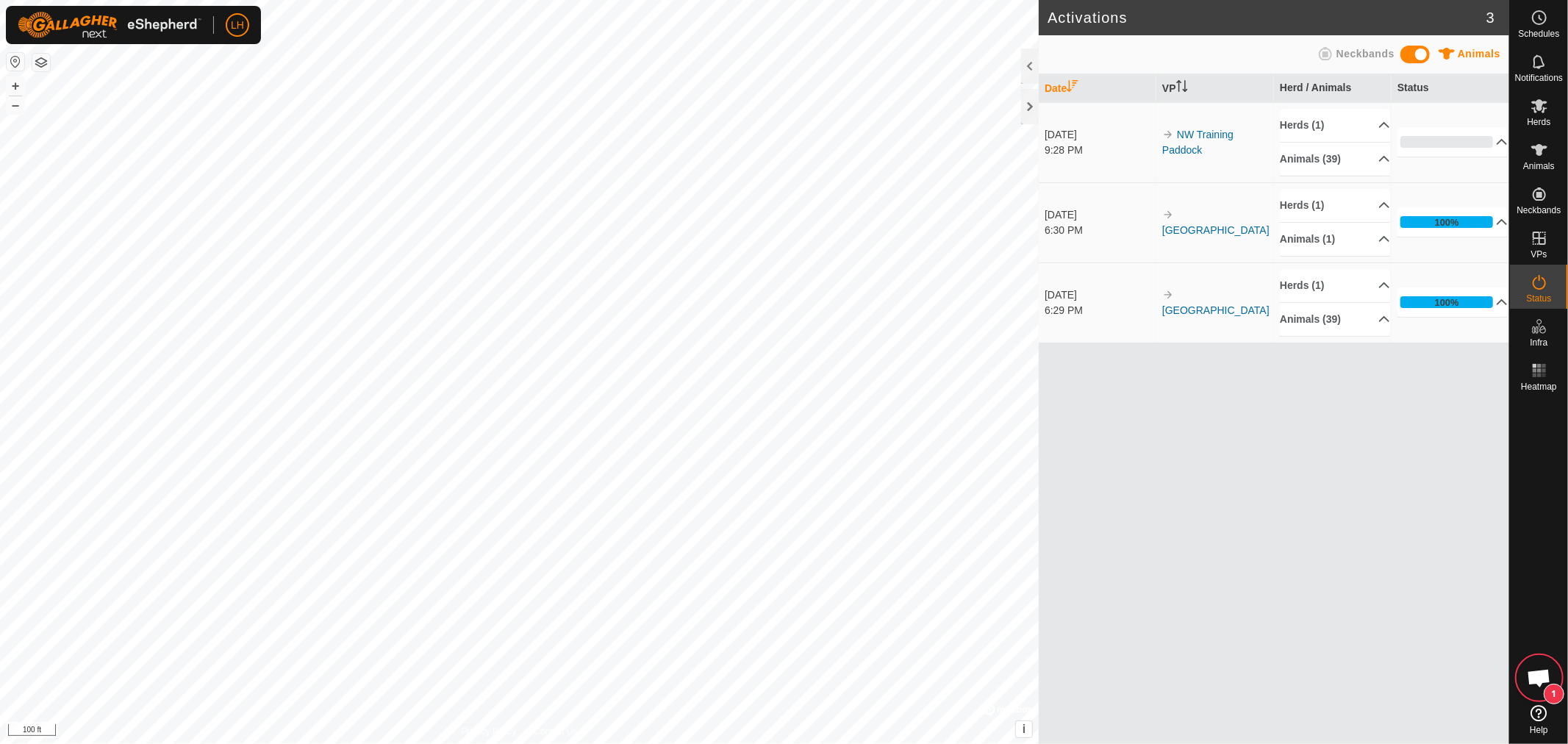
scroll to position [9019, 0]
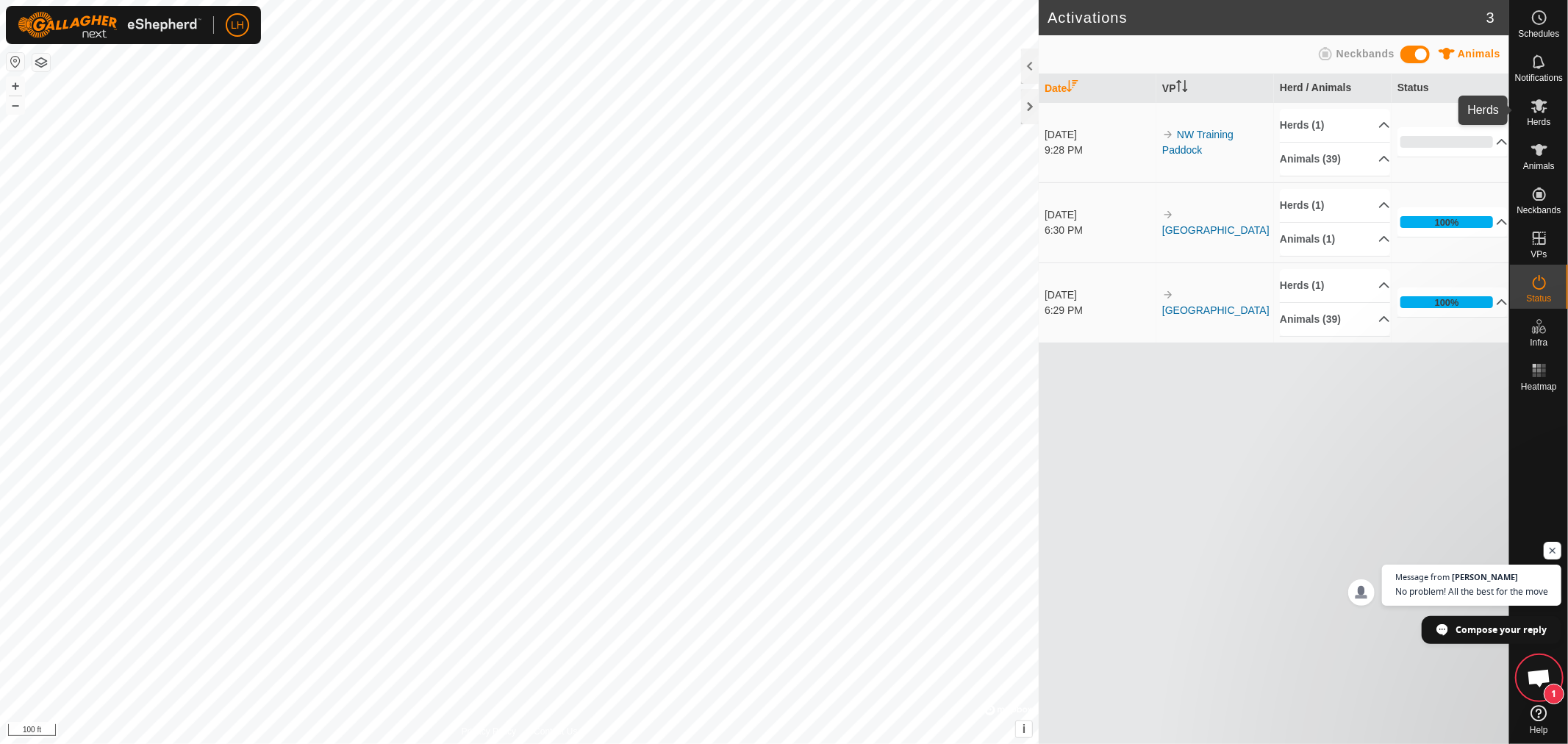
click at [1538, 112] on icon at bounding box center [1539, 106] width 18 height 18
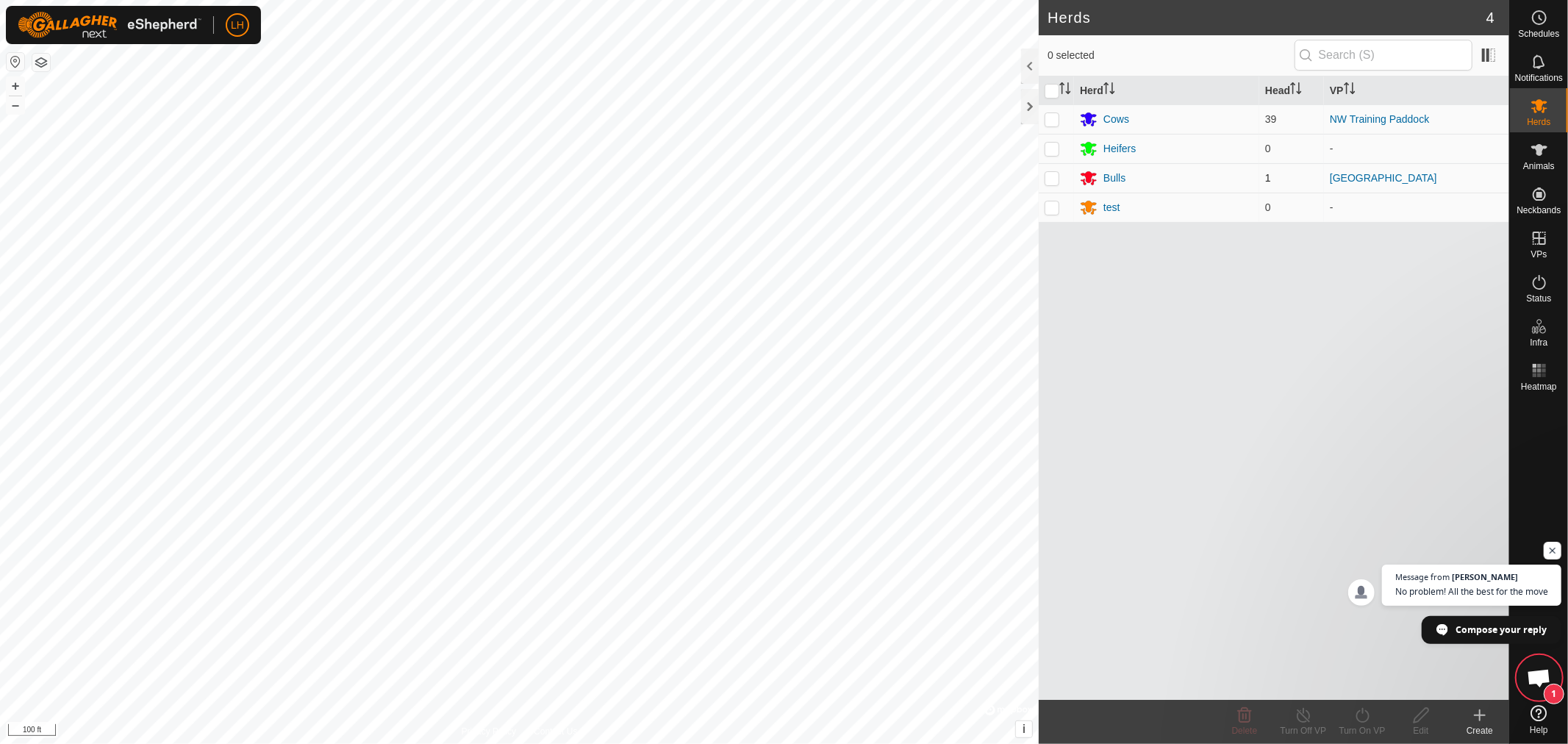
click at [1049, 179] on p-checkbox at bounding box center [1052, 178] width 15 height 12
checkbox input "true"
click at [1306, 714] on icon at bounding box center [1303, 715] width 18 height 18
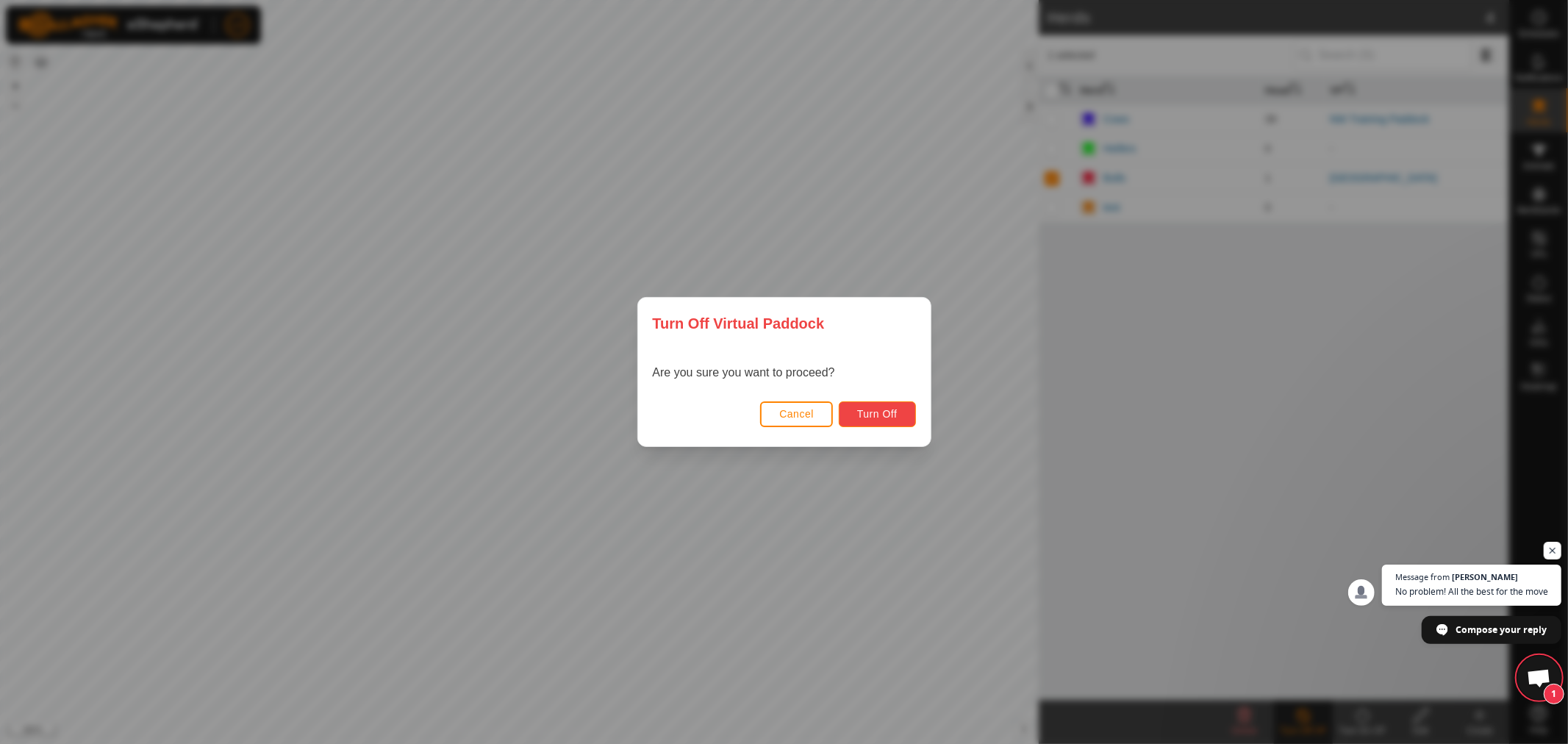
click at [875, 414] on span "Turn Off" at bounding box center [877, 414] width 40 height 12
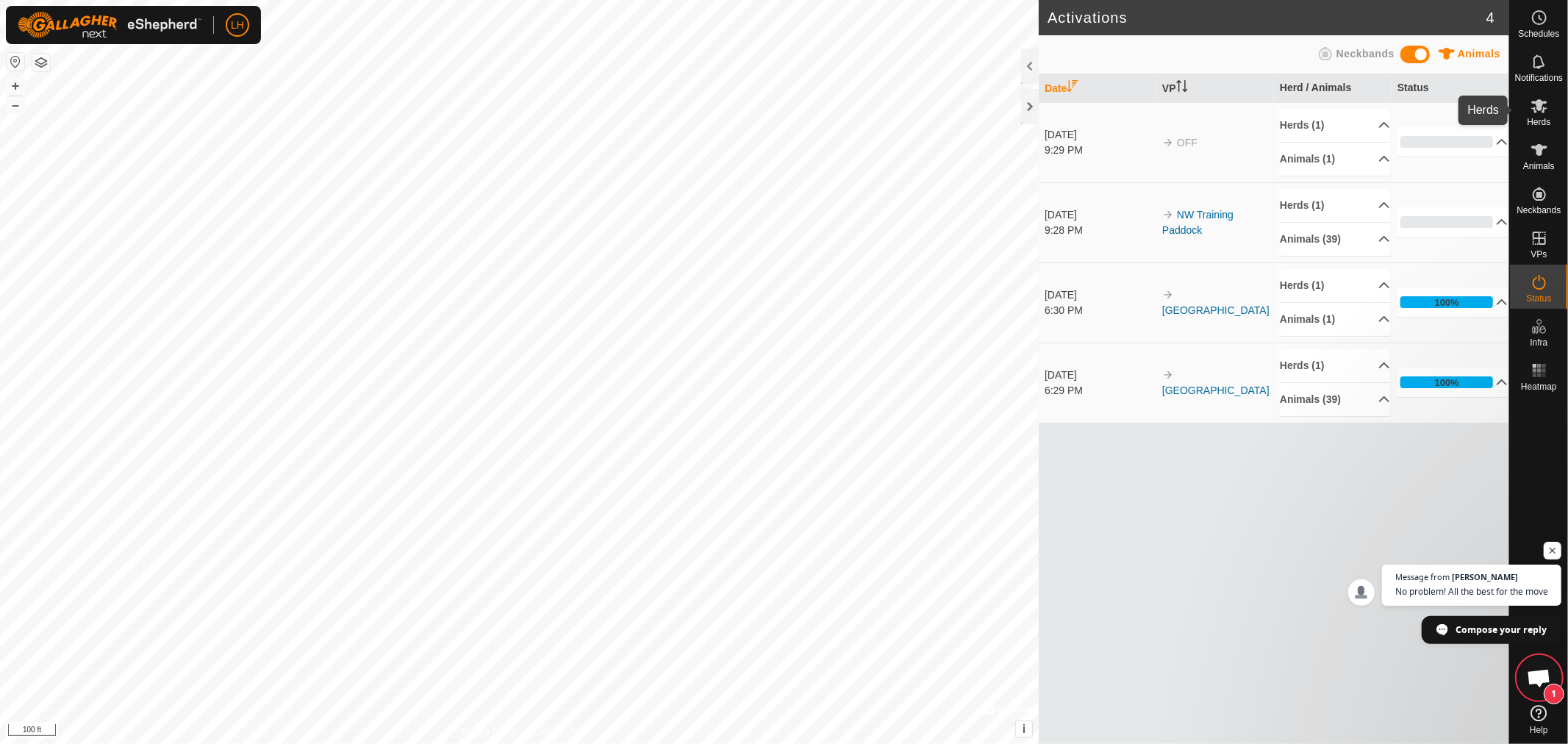
click at [1533, 118] on span "Herds" at bounding box center [1538, 122] width 23 height 9
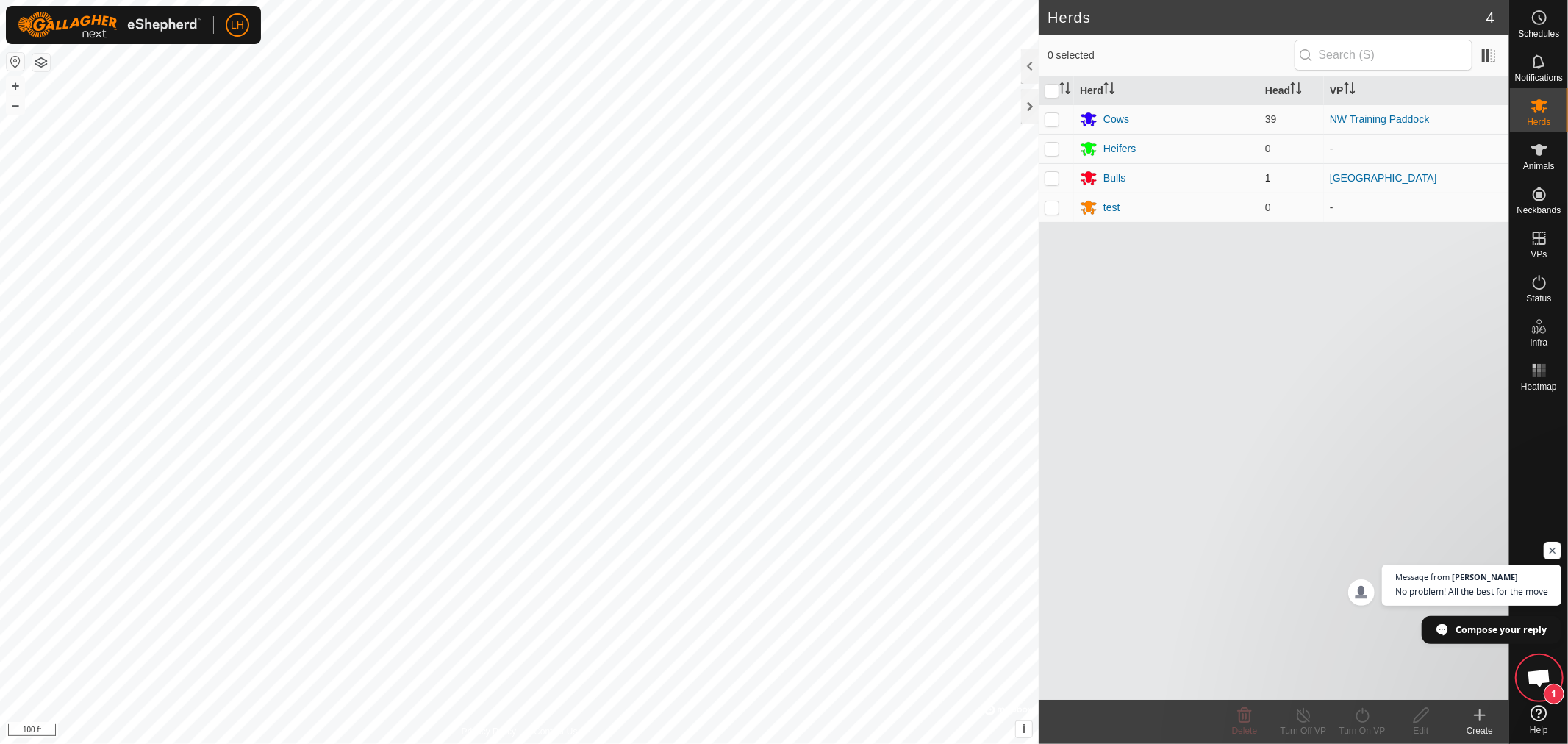
click at [1055, 179] on p-checkbox at bounding box center [1052, 178] width 15 height 12
checkbox input "true"
click at [1363, 721] on icon at bounding box center [1361, 715] width 18 height 18
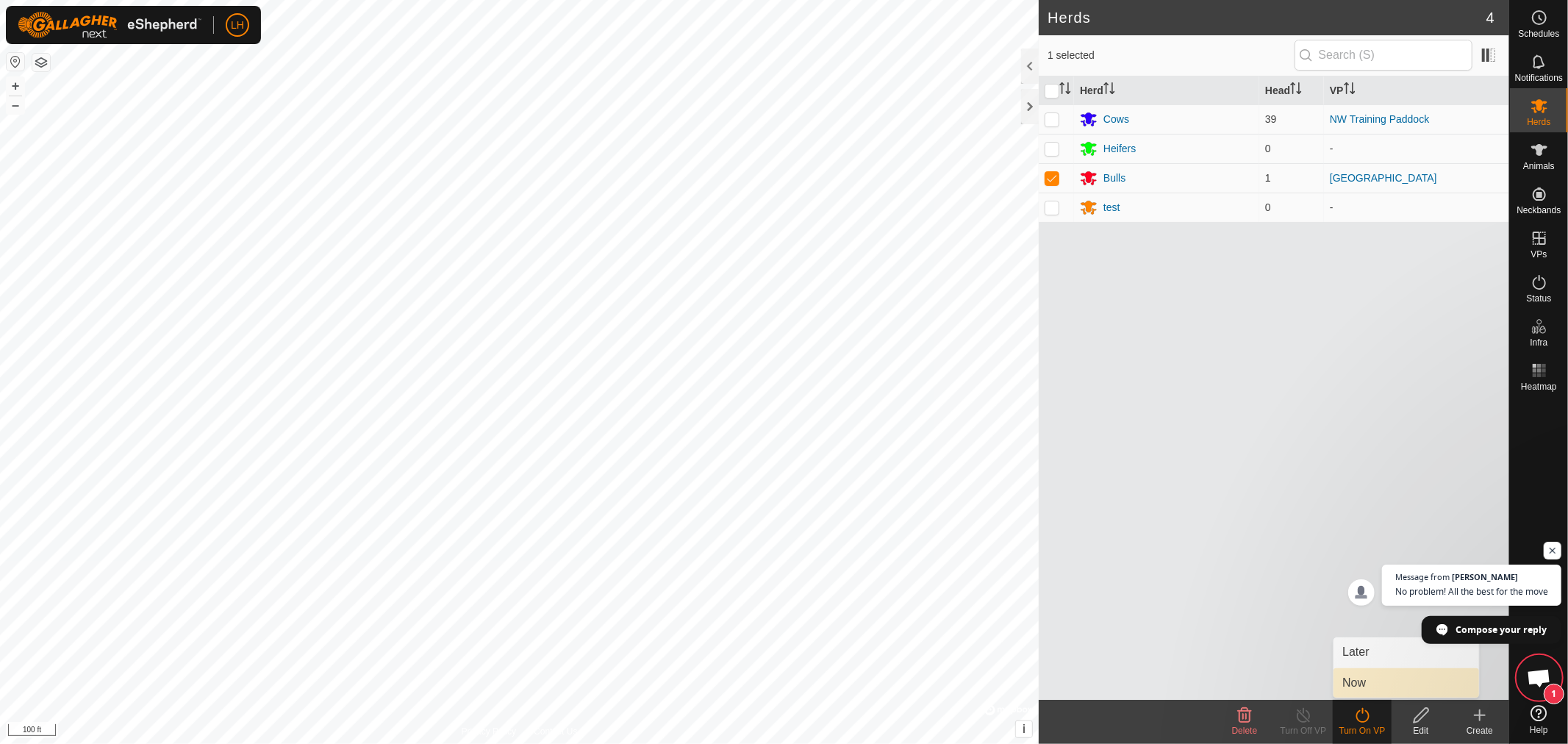
click at [1357, 680] on link "Now" at bounding box center [1406, 683] width 146 height 29
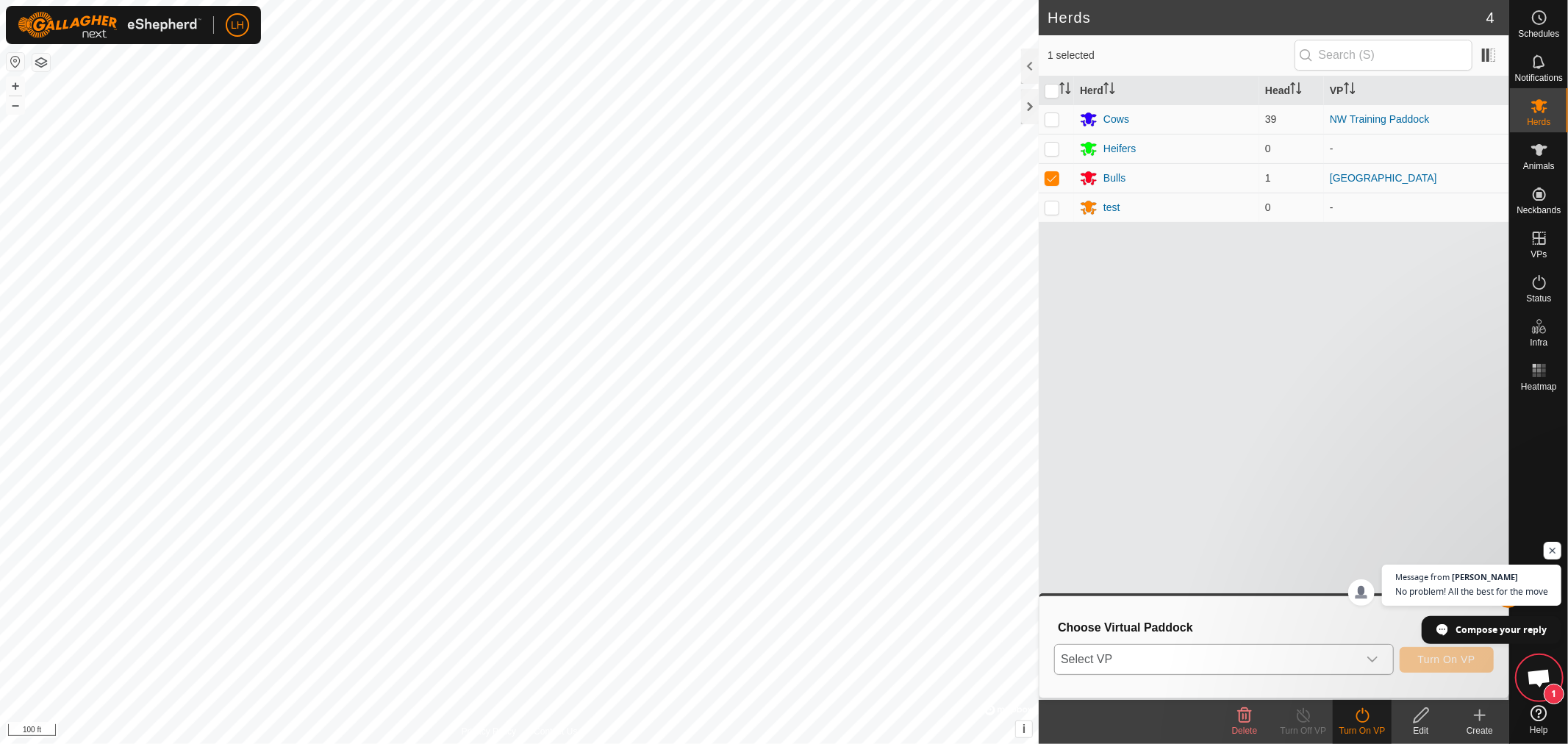
click at [1376, 651] on div "dropdown trigger" at bounding box center [1372, 659] width 29 height 29
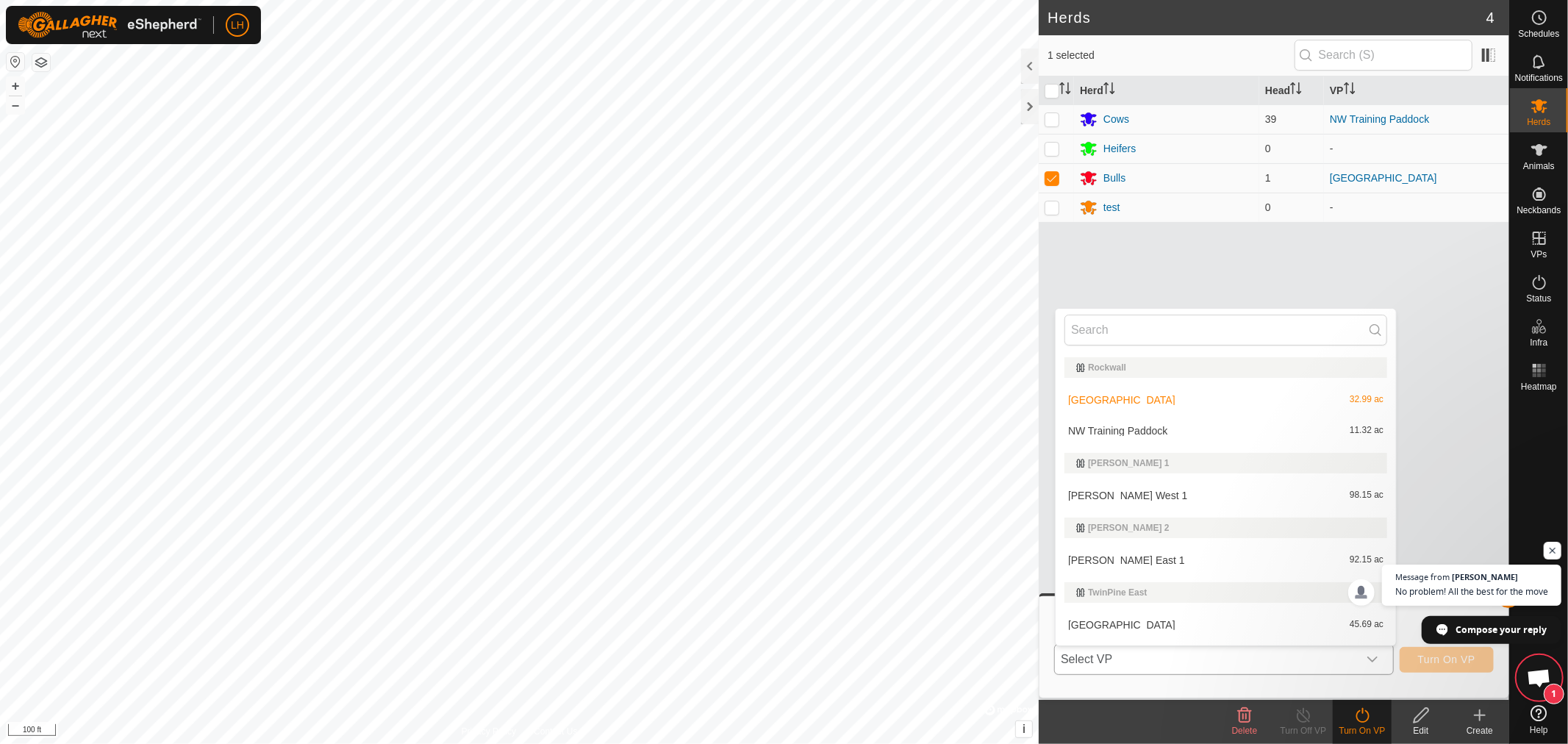
click at [1119, 427] on li "NW Training Paddock 11.32 ac" at bounding box center [1225, 431] width 341 height 29
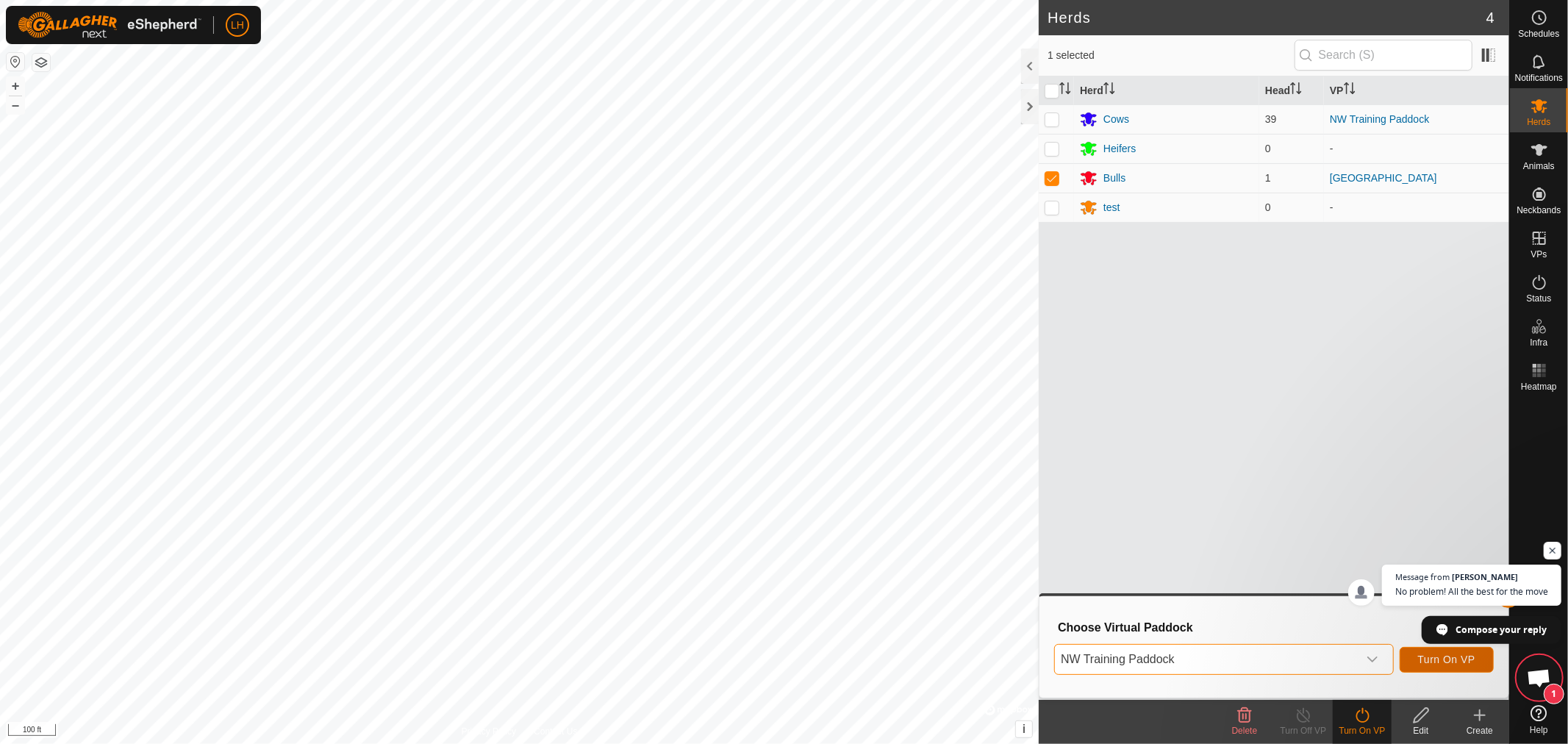
click at [1450, 656] on span "Turn On VP" at bounding box center [1446, 660] width 57 height 12
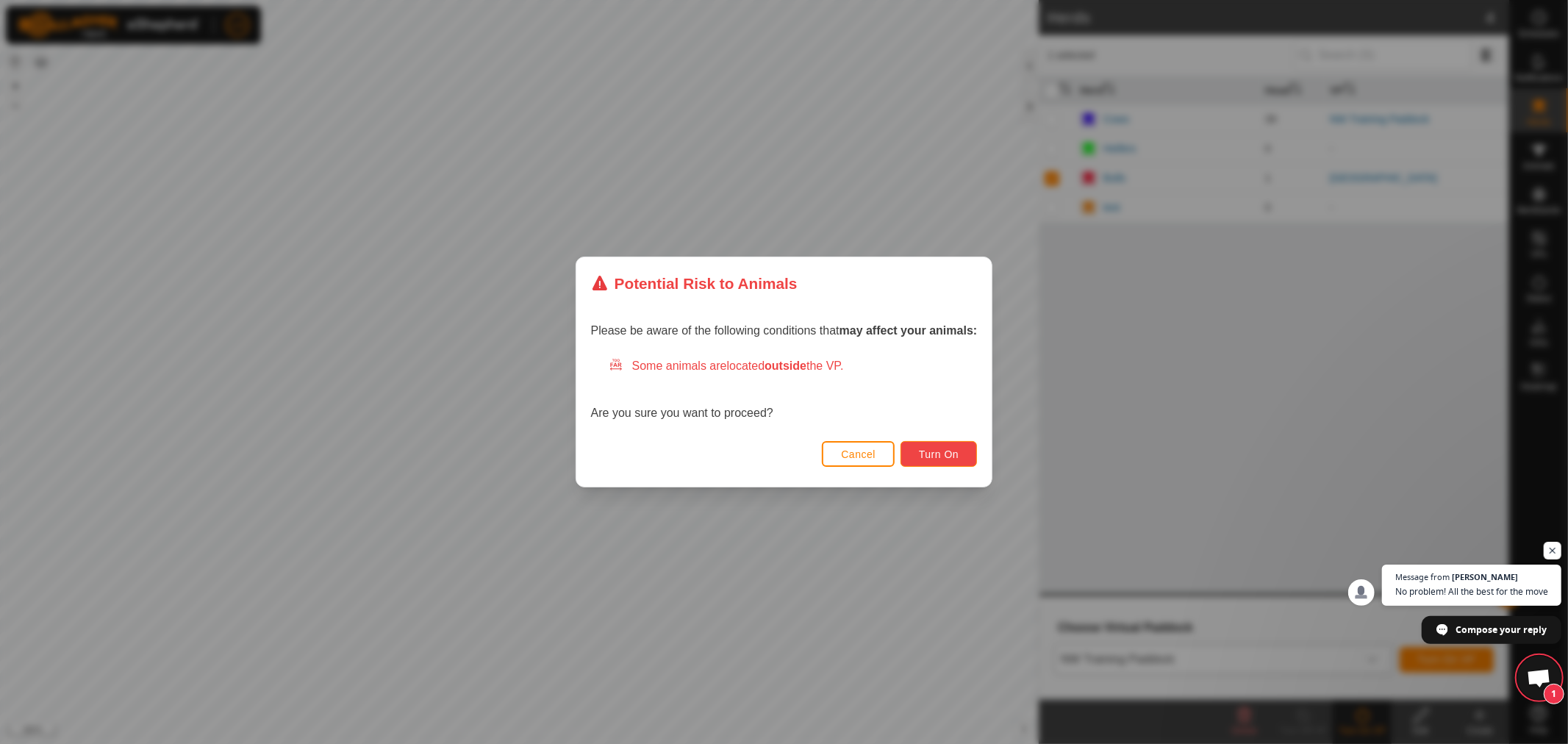
click at [942, 450] on span "Turn On" at bounding box center [938, 455] width 39 height 12
